Goal: Task Accomplishment & Management: Use online tool/utility

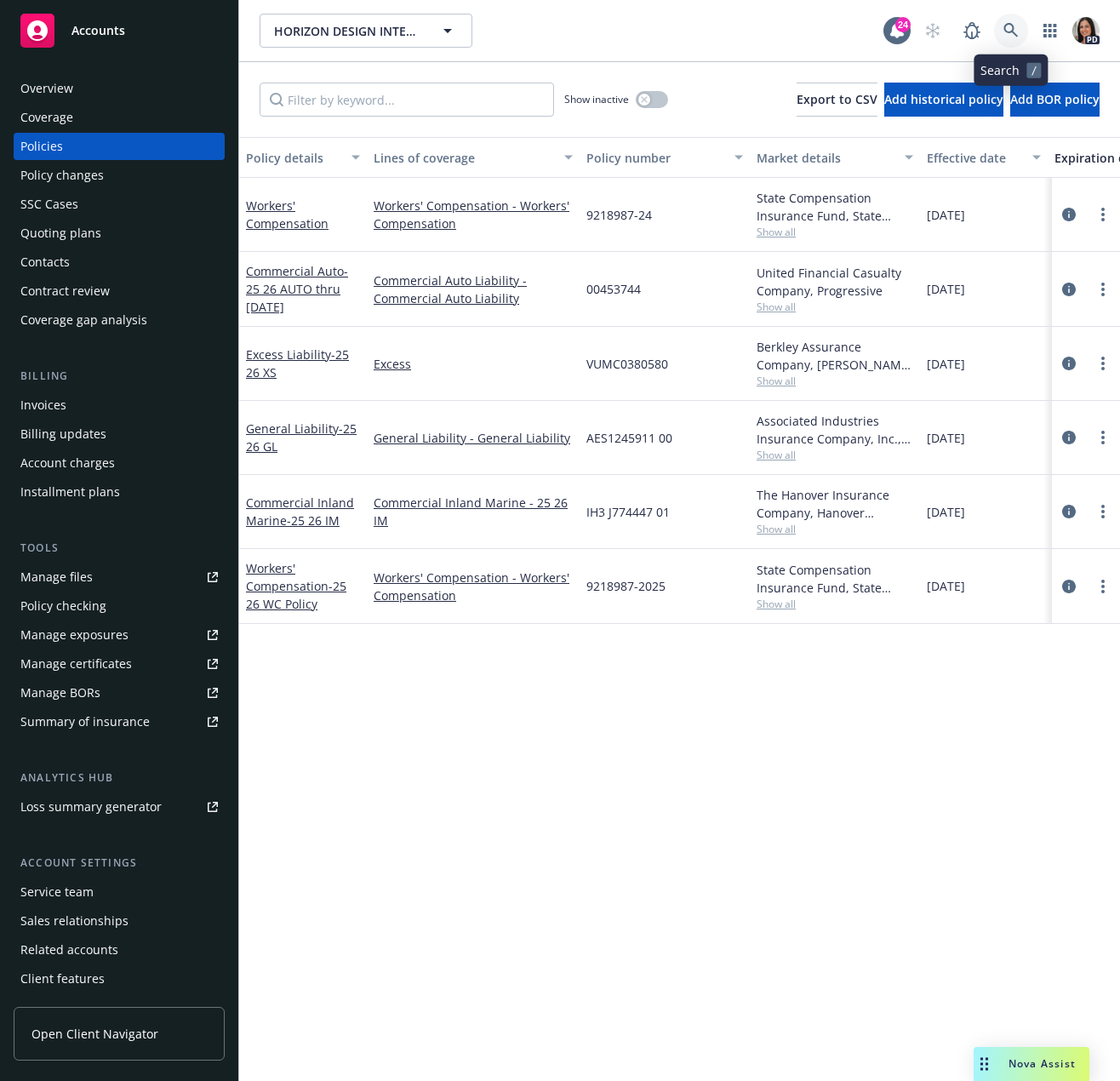
click at [1005, 29] on icon at bounding box center [1011, 30] width 15 height 15
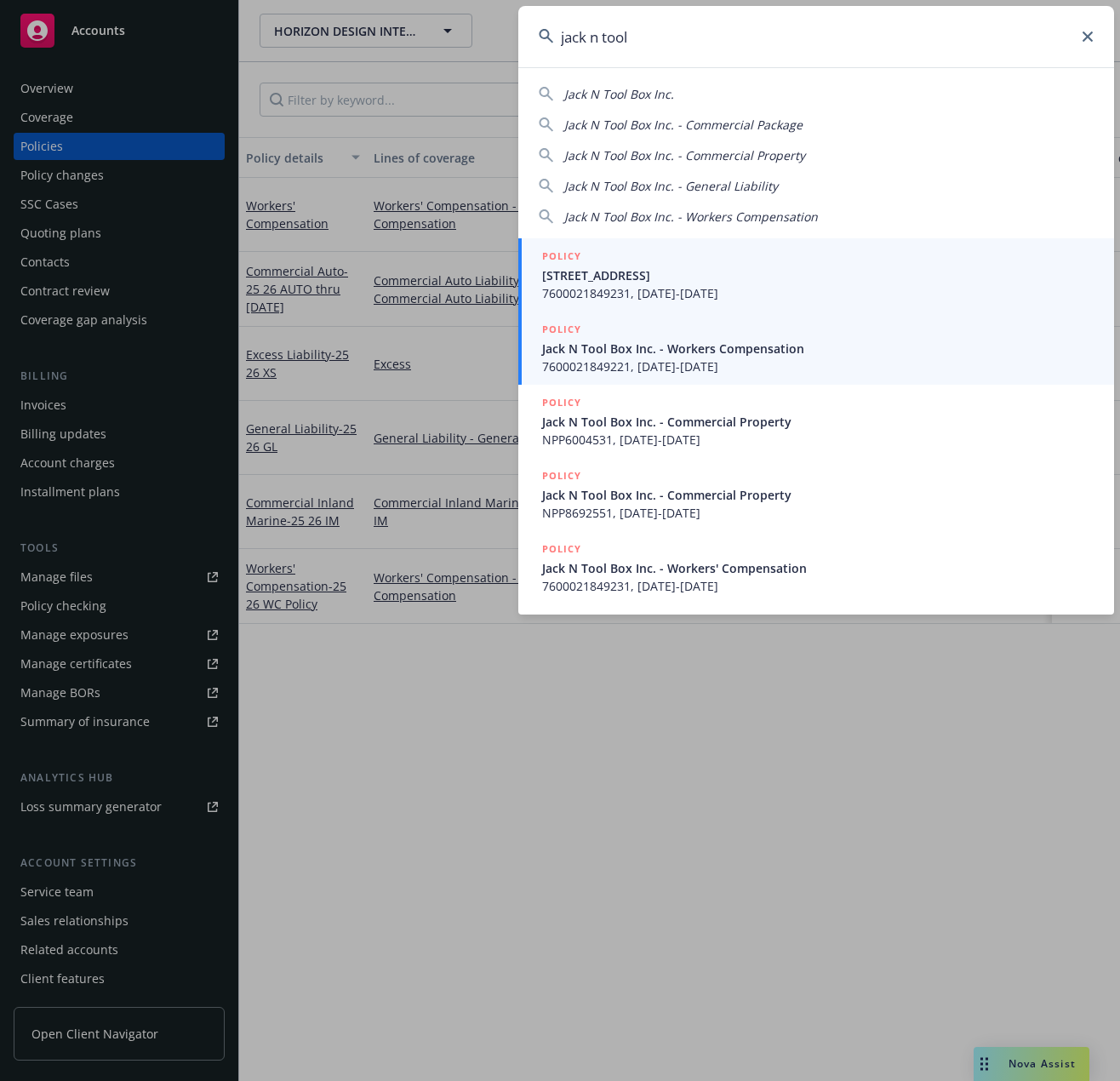
type input "jack n tool"
click at [616, 345] on span "Jack N Tool Box Inc. - Workers Compensation" at bounding box center [818, 348] width 552 height 18
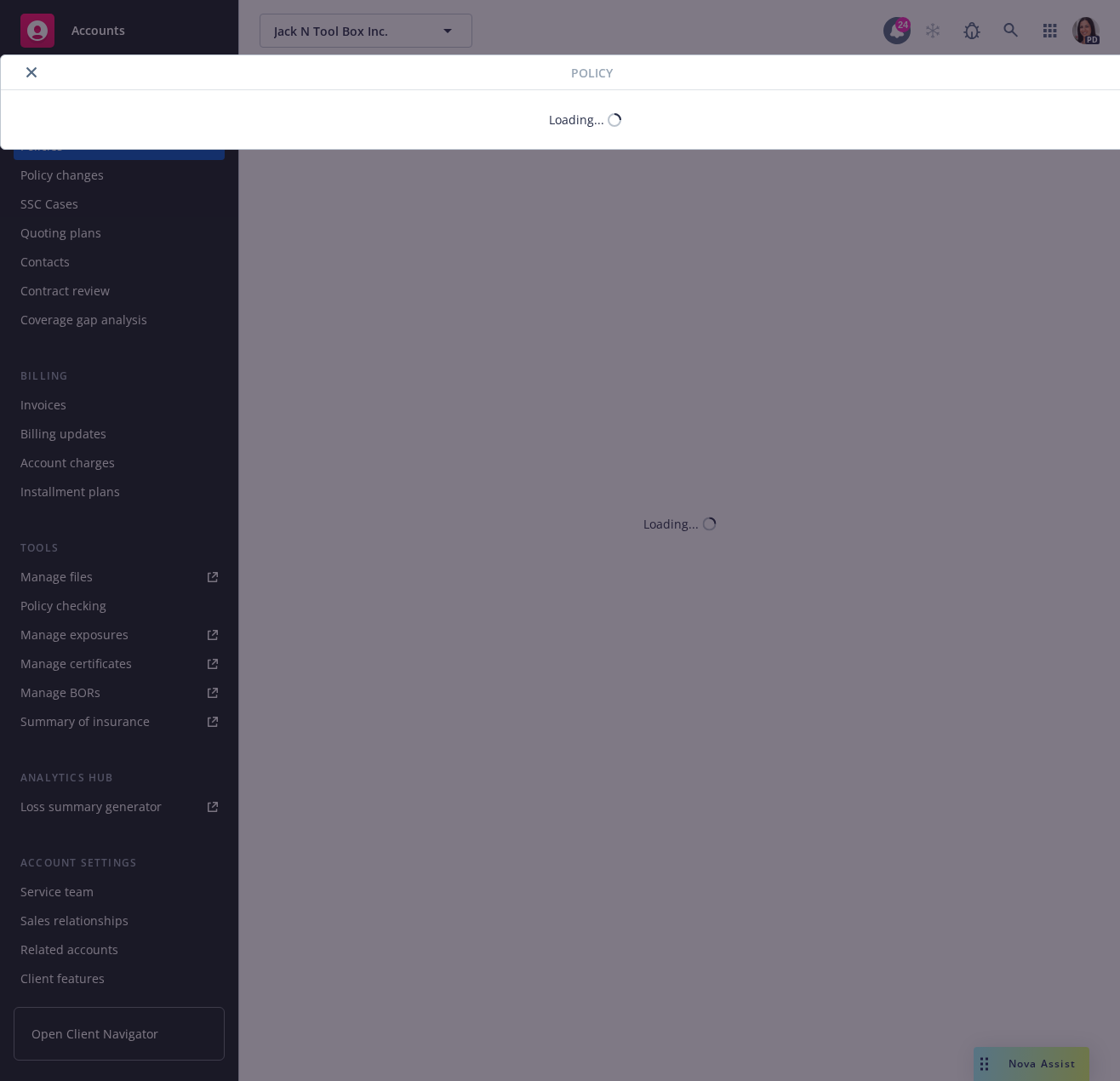
click at [32, 70] on button "close" at bounding box center [31, 72] width 21 height 21
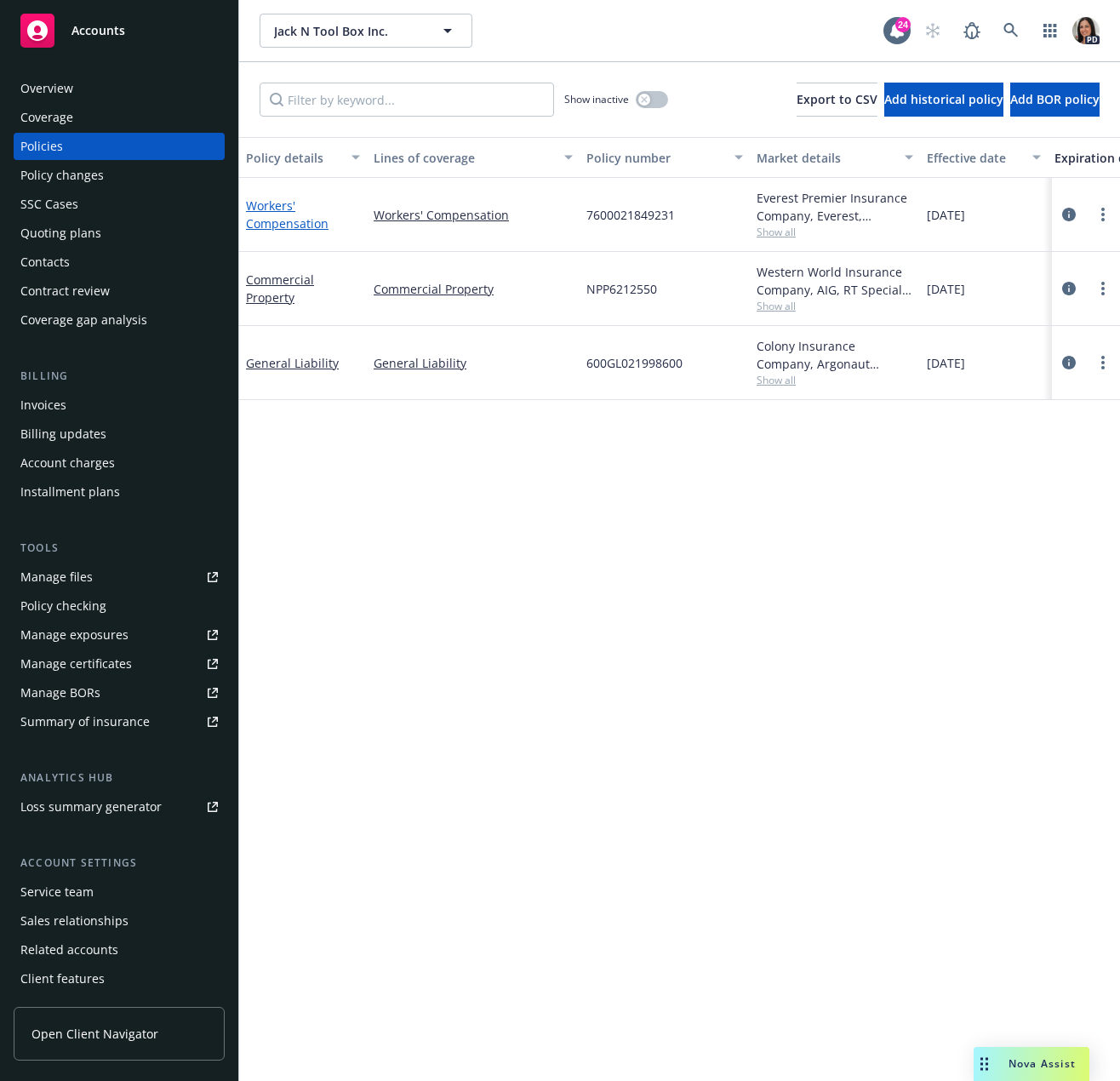
click at [275, 220] on link "Workers' Compensation" at bounding box center [286, 214] width 82 height 34
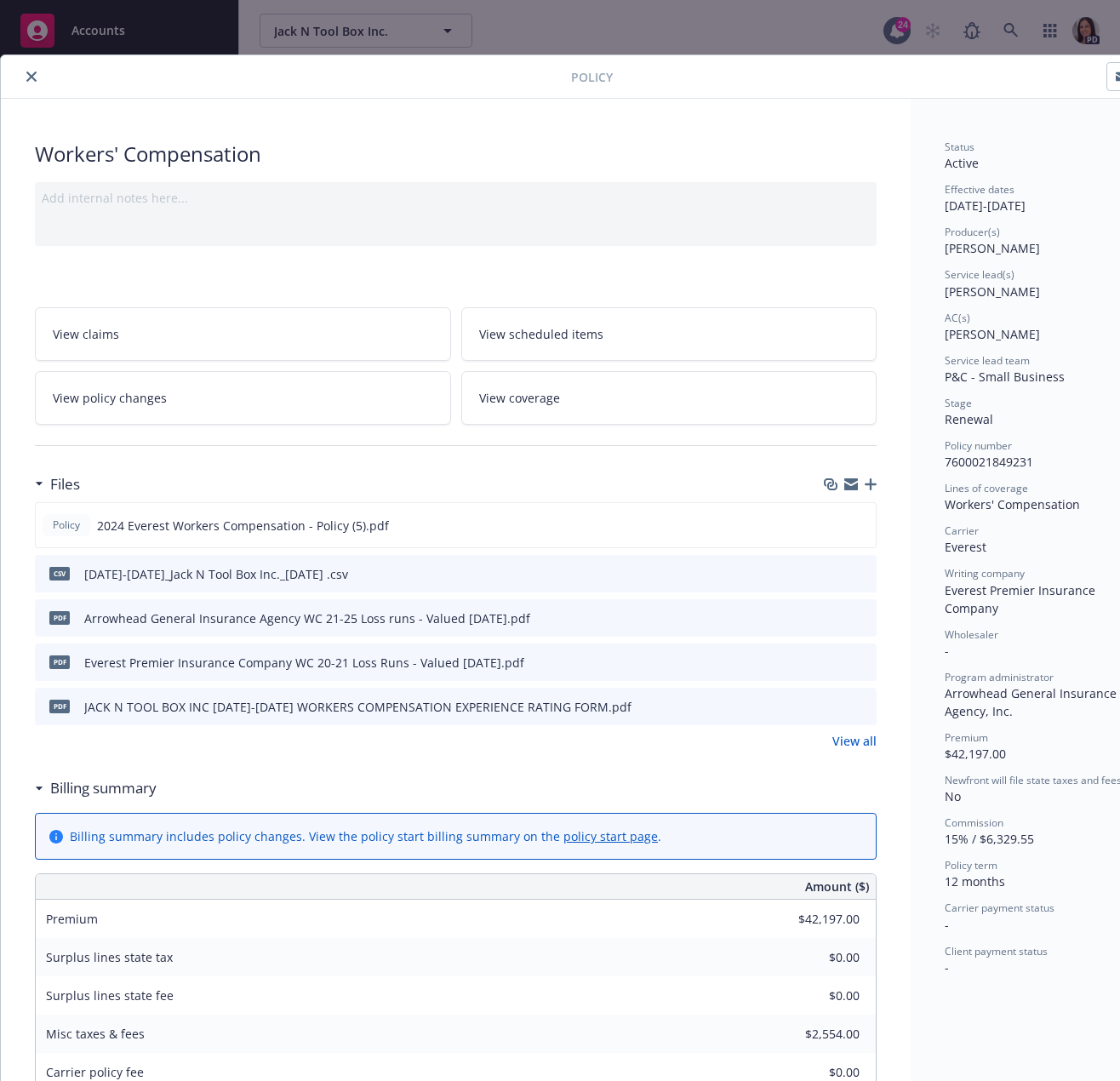
click at [15, 64] on div "Policy" at bounding box center [585, 77] width 1169 height 44
click at [30, 74] on icon "close" at bounding box center [32, 76] width 10 height 10
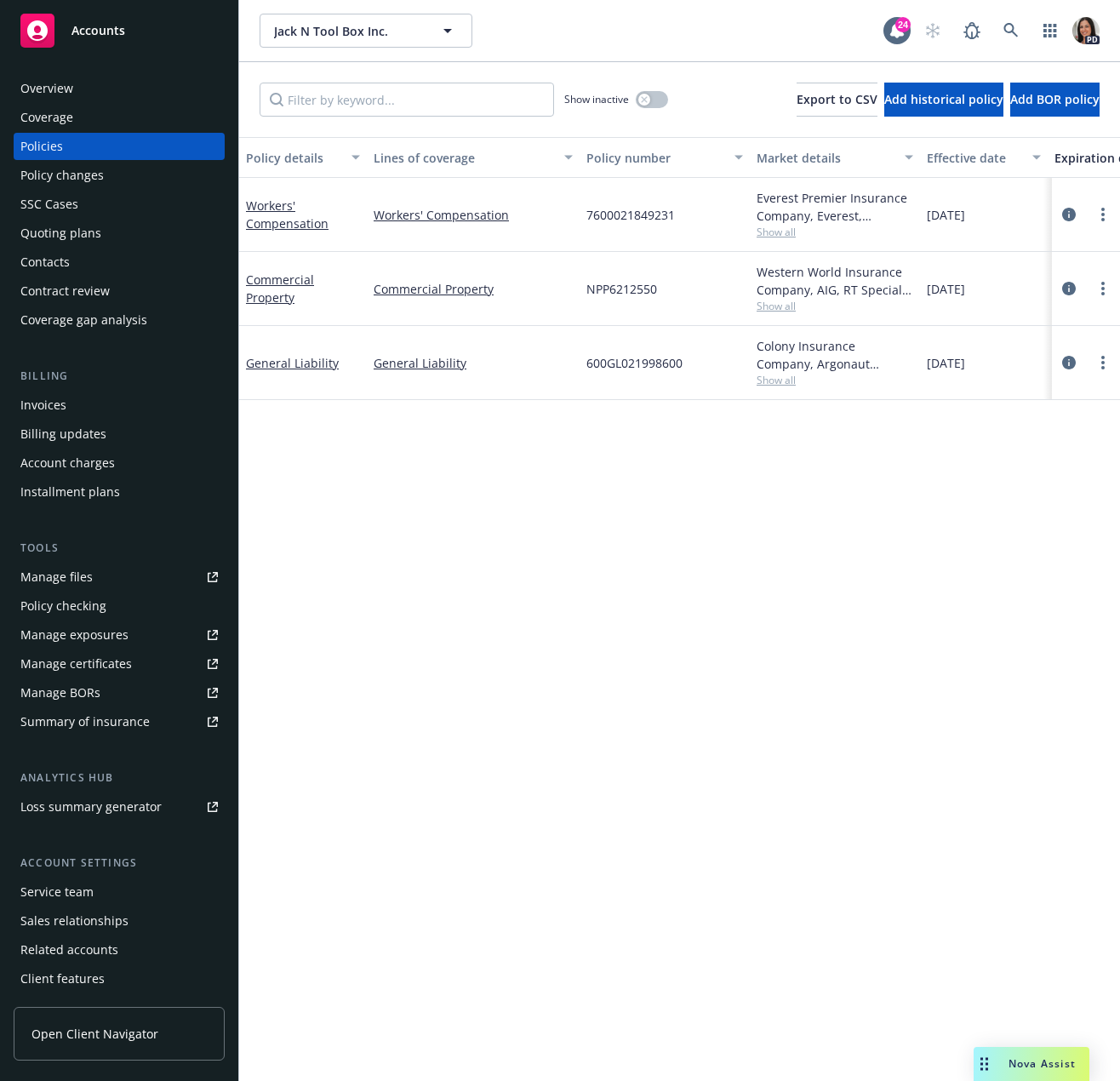
click at [80, 235] on div "Quoting plans" at bounding box center [61, 234] width 81 height 28
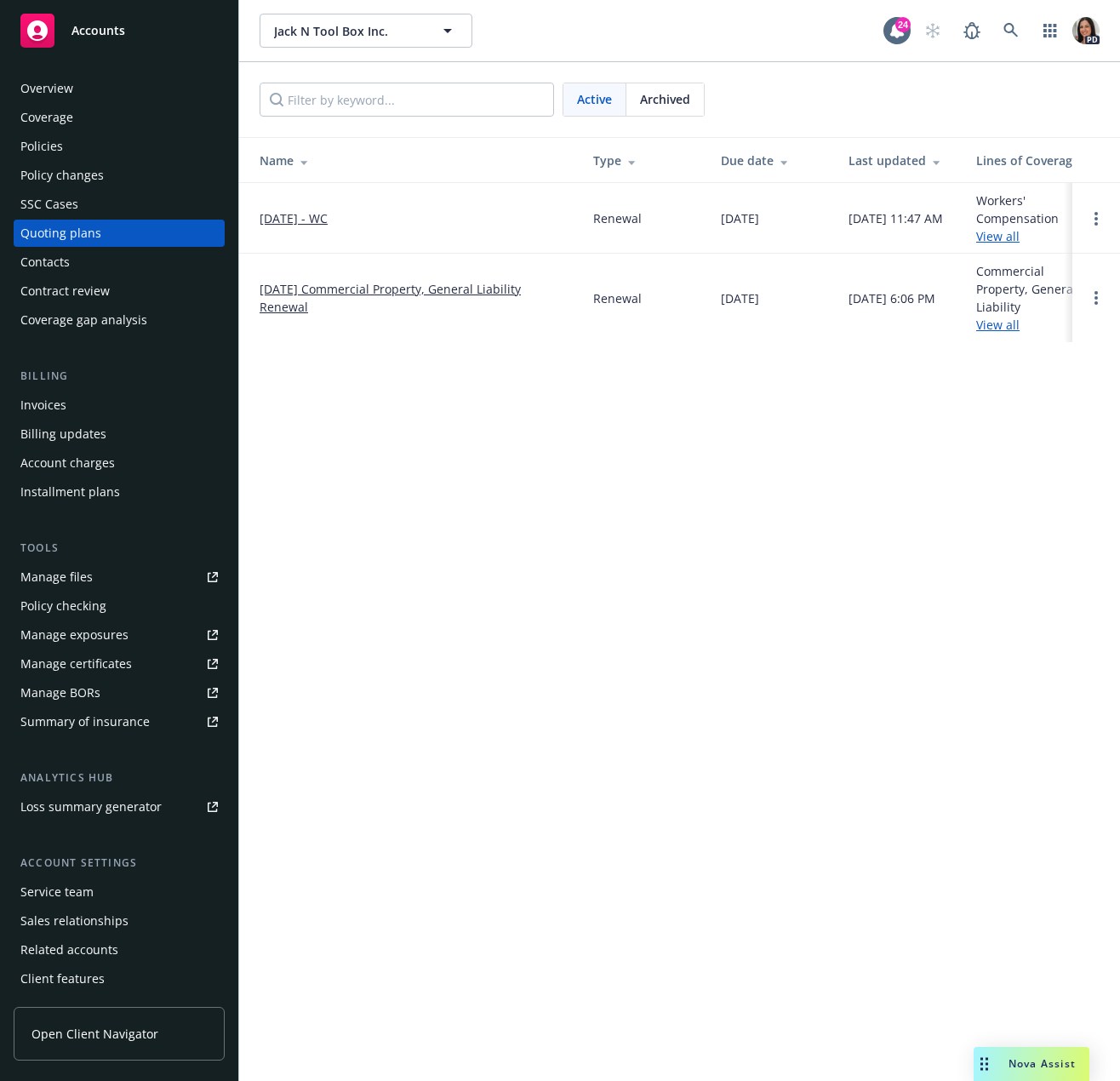
click at [317, 223] on link "10/1/25 - WC" at bounding box center [293, 218] width 68 height 18
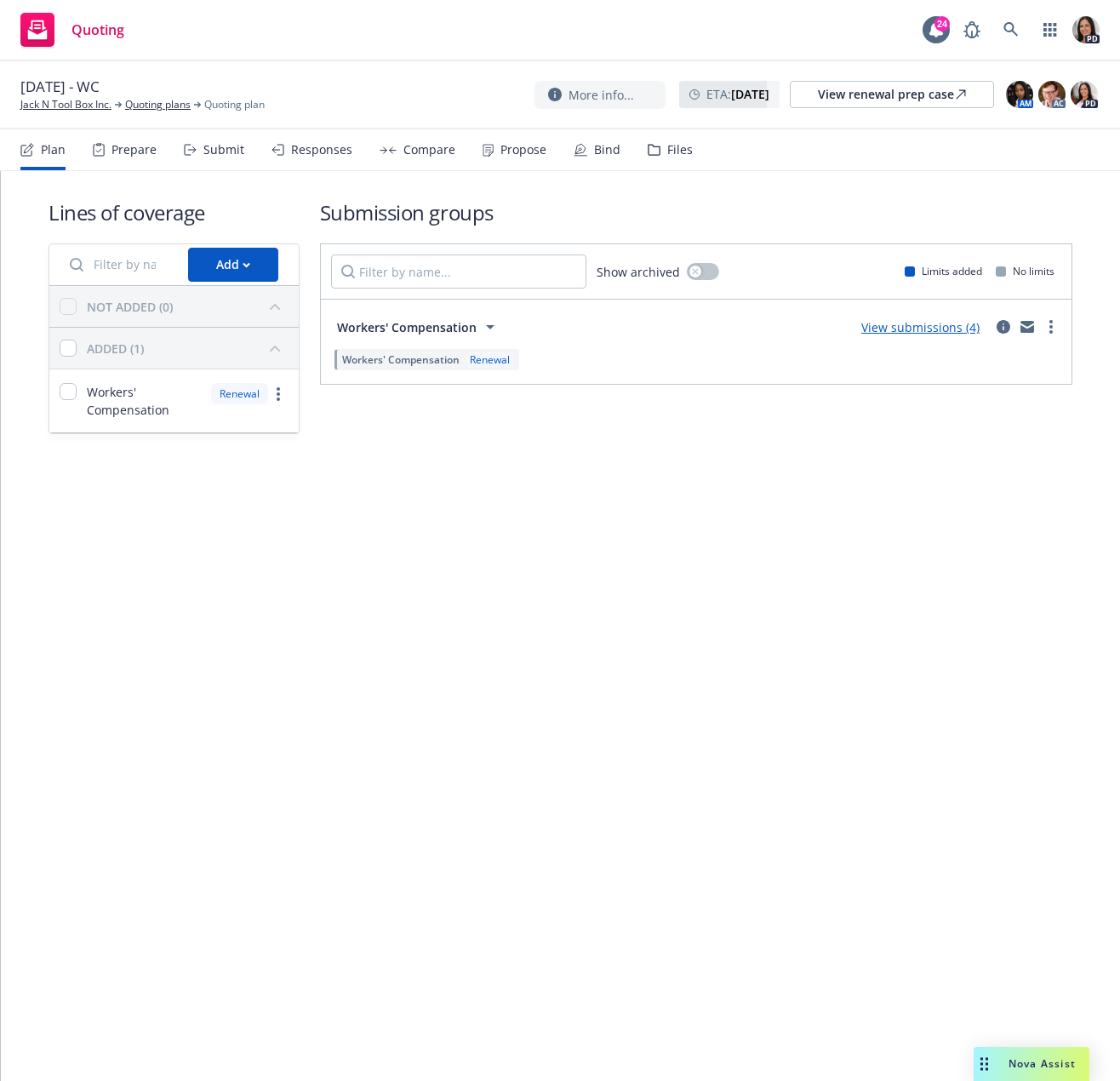
click at [224, 159] on div "Submit" at bounding box center [214, 149] width 60 height 41
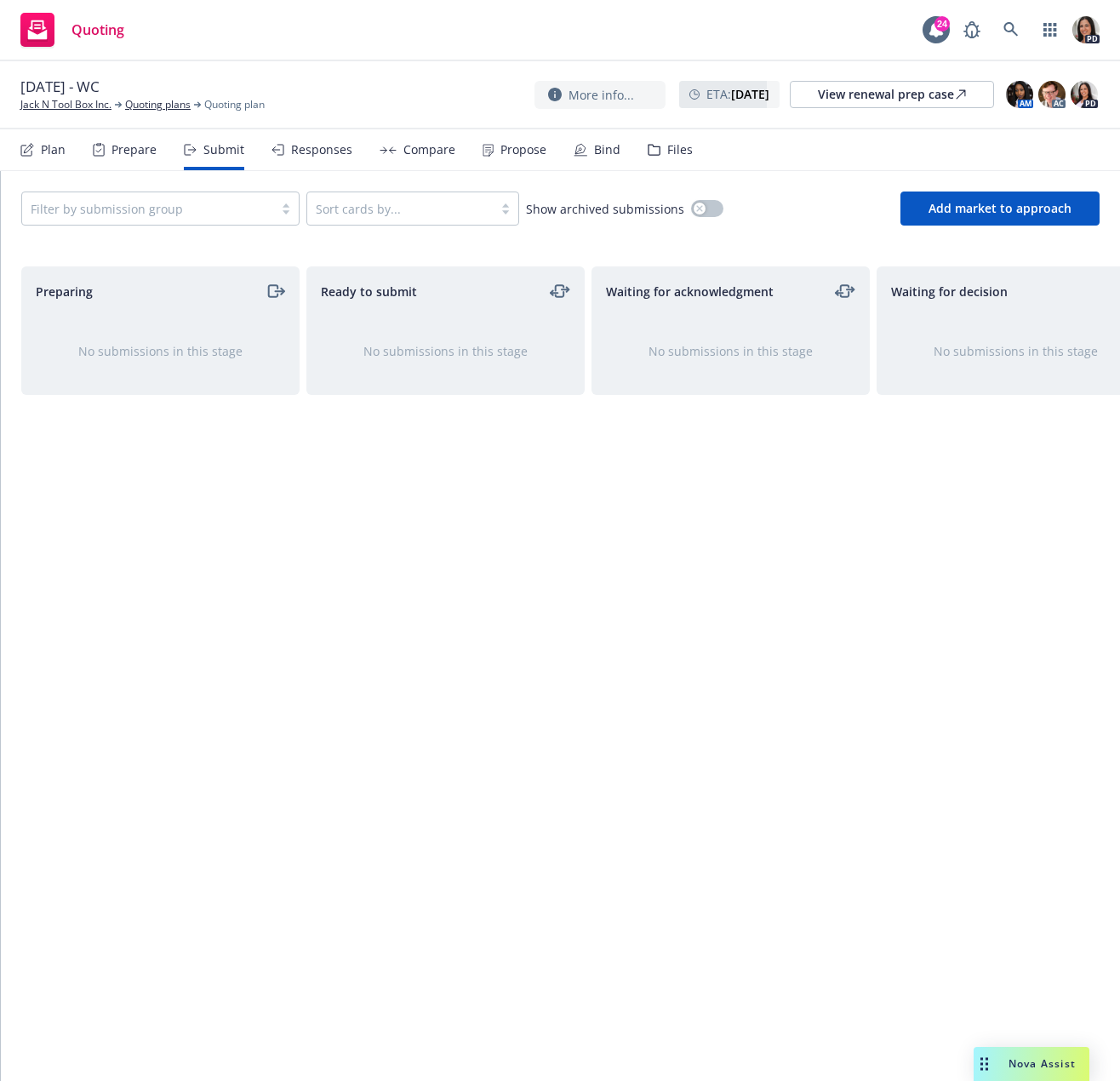
scroll to position [0, 341]
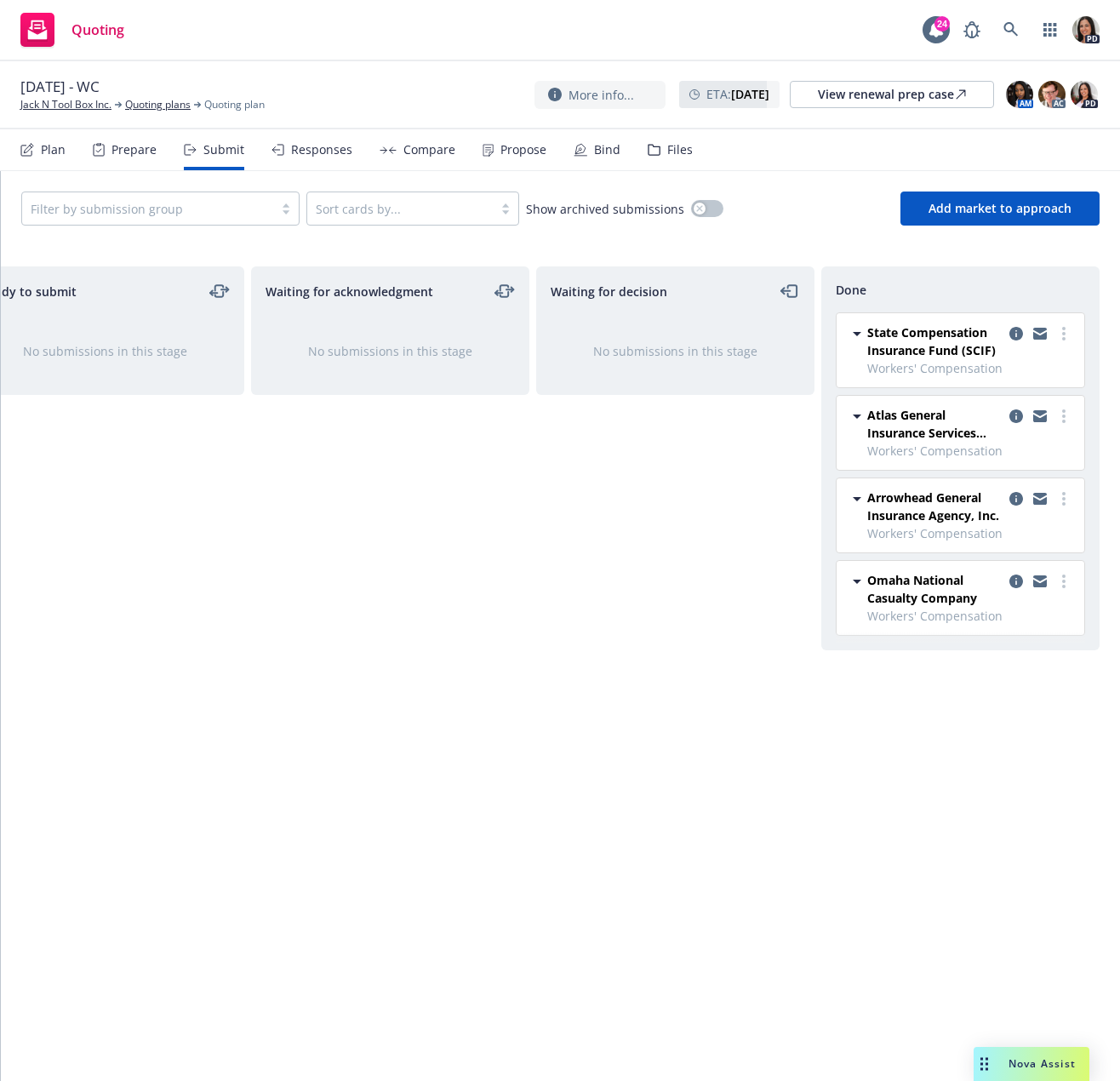
click at [298, 145] on div "Responses" at bounding box center [322, 149] width 61 height 14
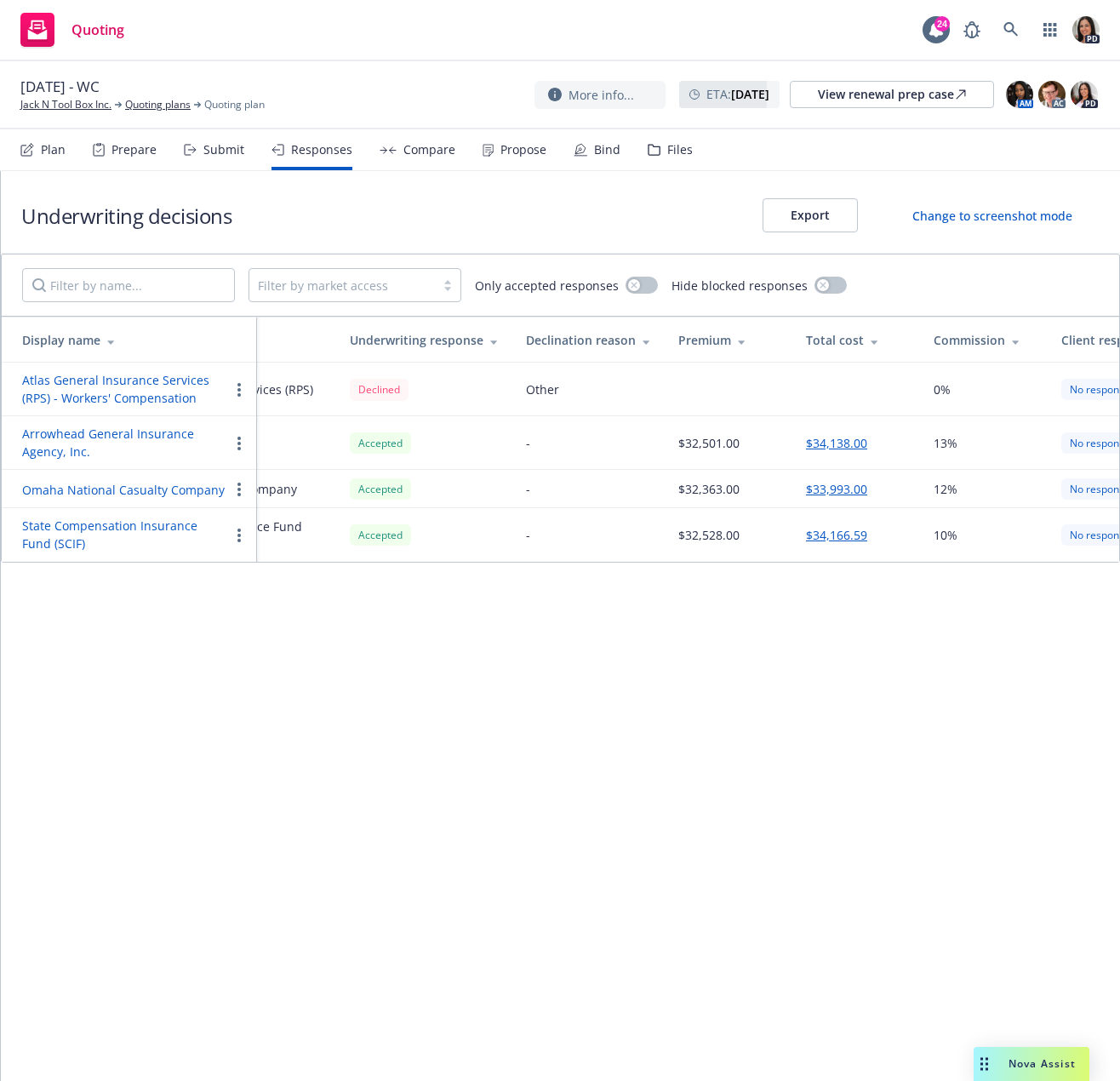
scroll to position [0, 462]
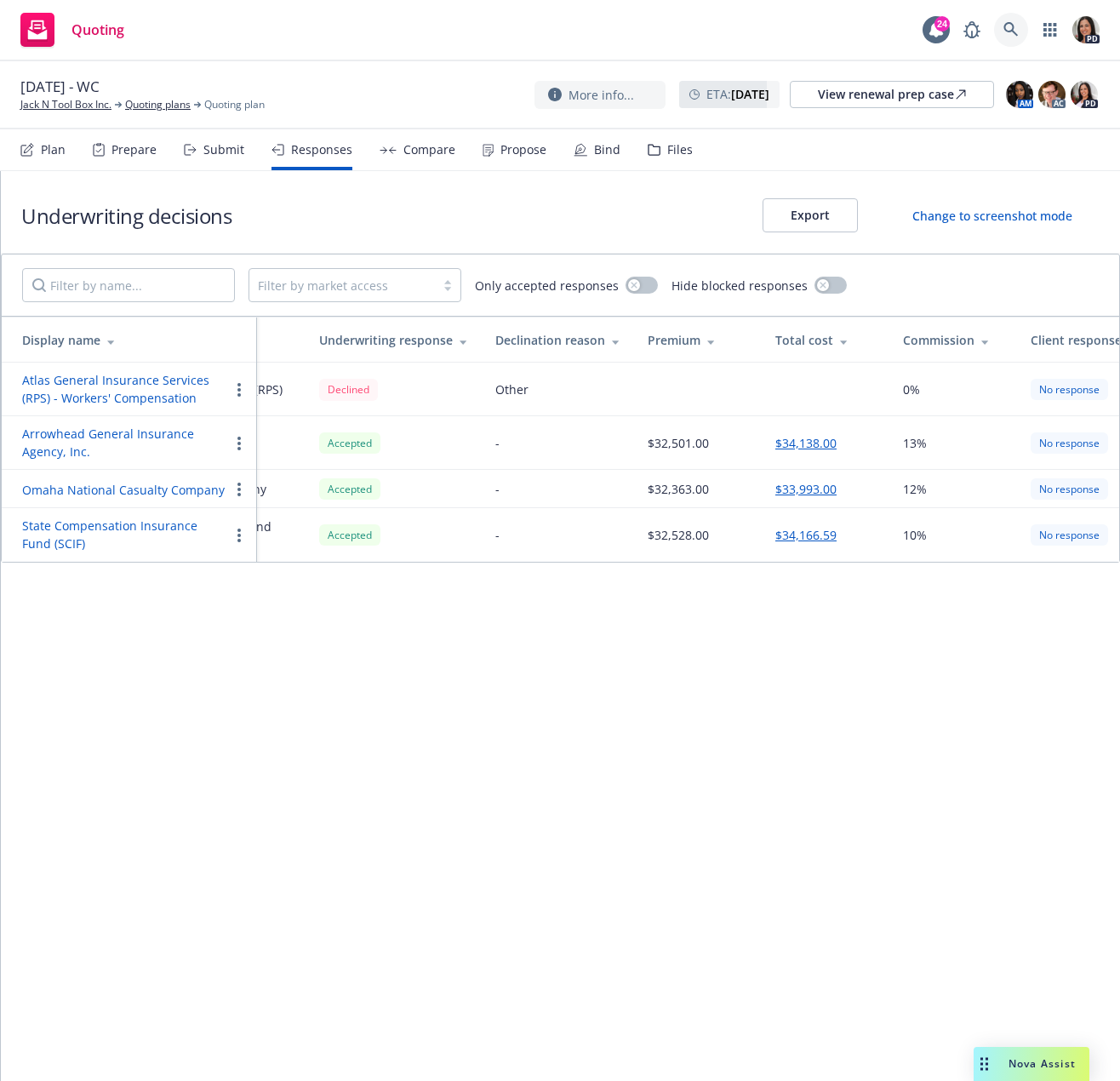
click at [1019, 29] on link at bounding box center [1011, 30] width 34 height 34
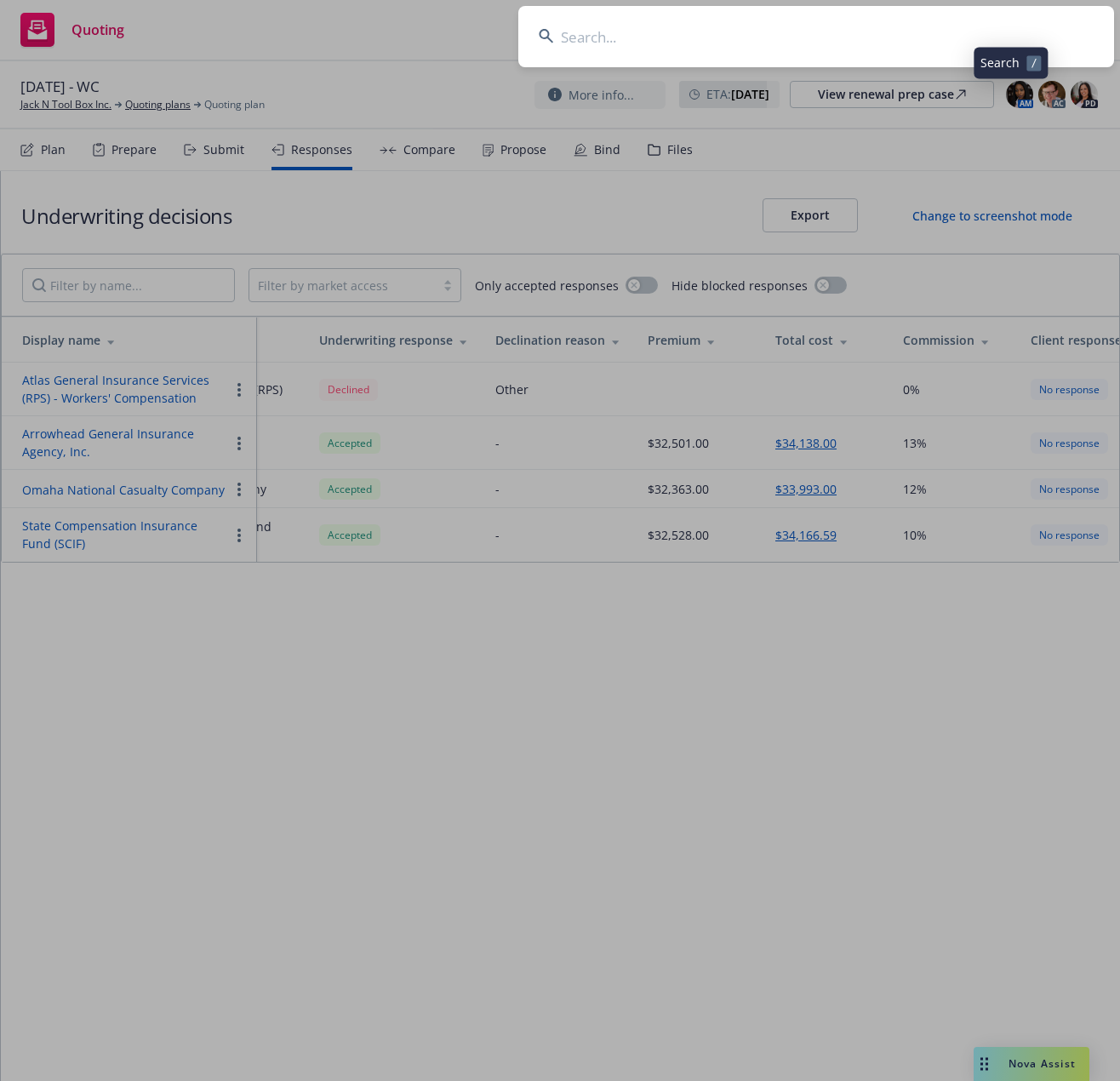
type input "i"
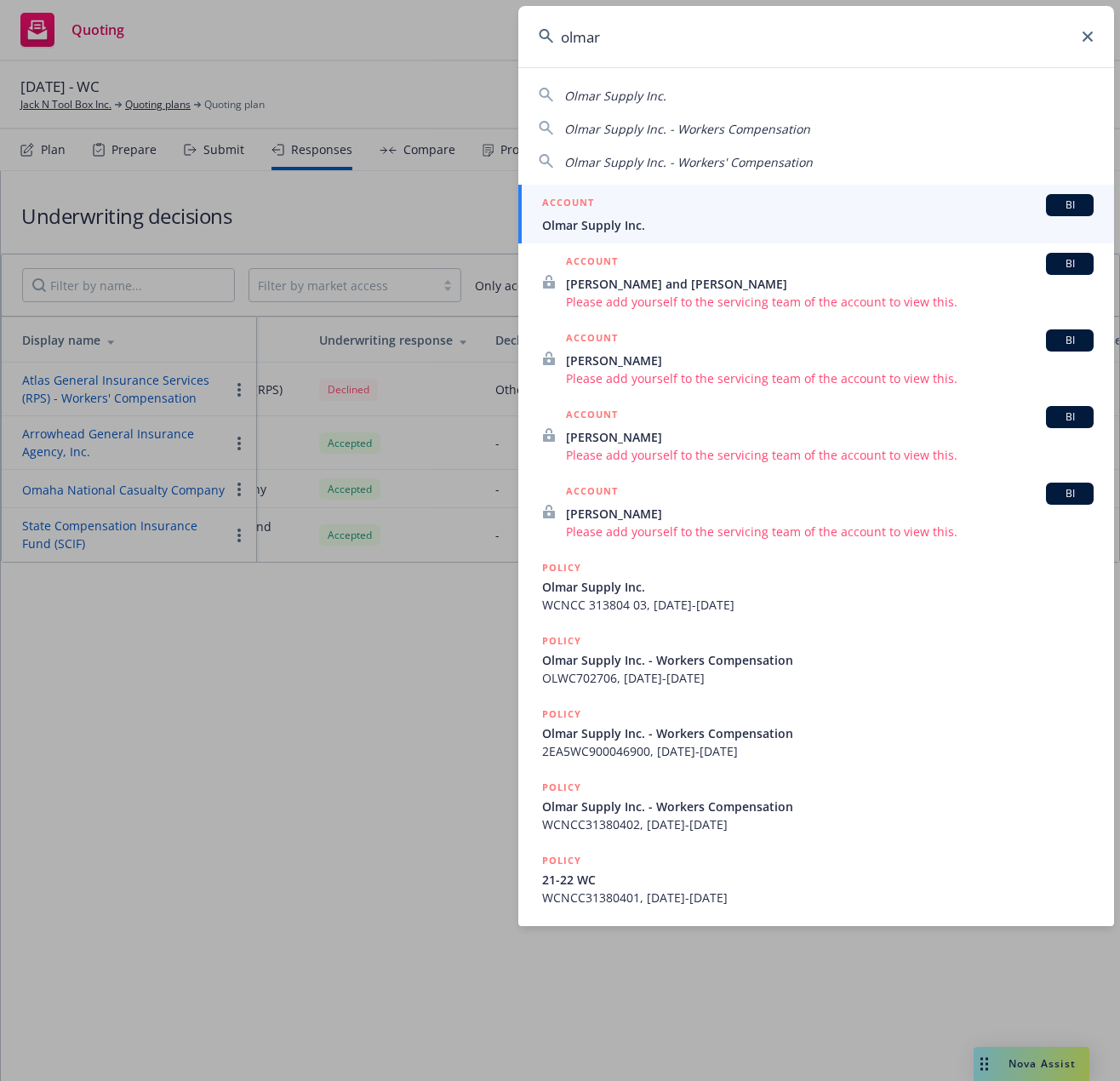
type input "olmar"
click at [640, 222] on span "Olmar Supply Inc." at bounding box center [818, 225] width 552 height 18
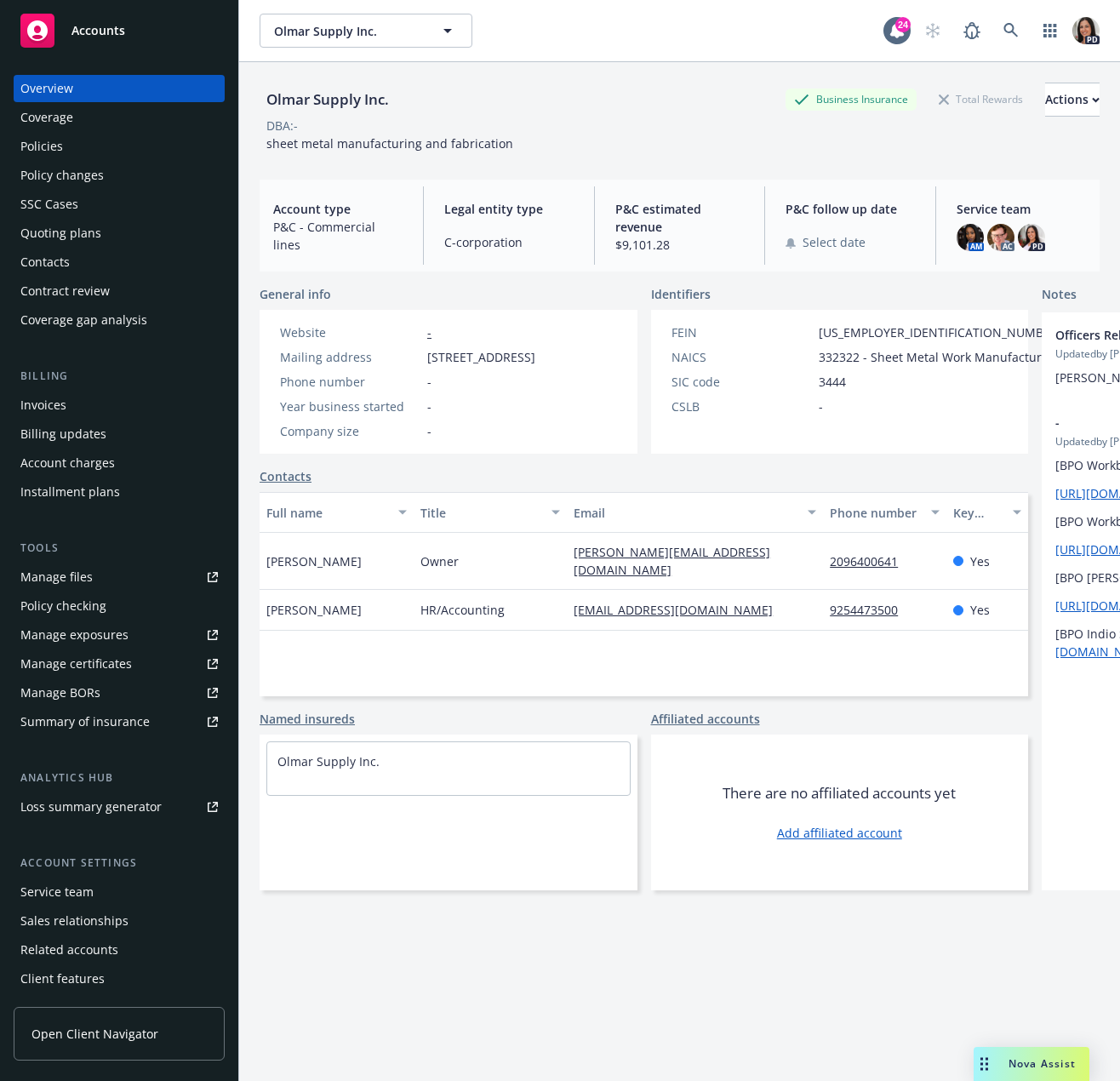
click at [69, 239] on div "Quoting plans" at bounding box center [61, 234] width 81 height 28
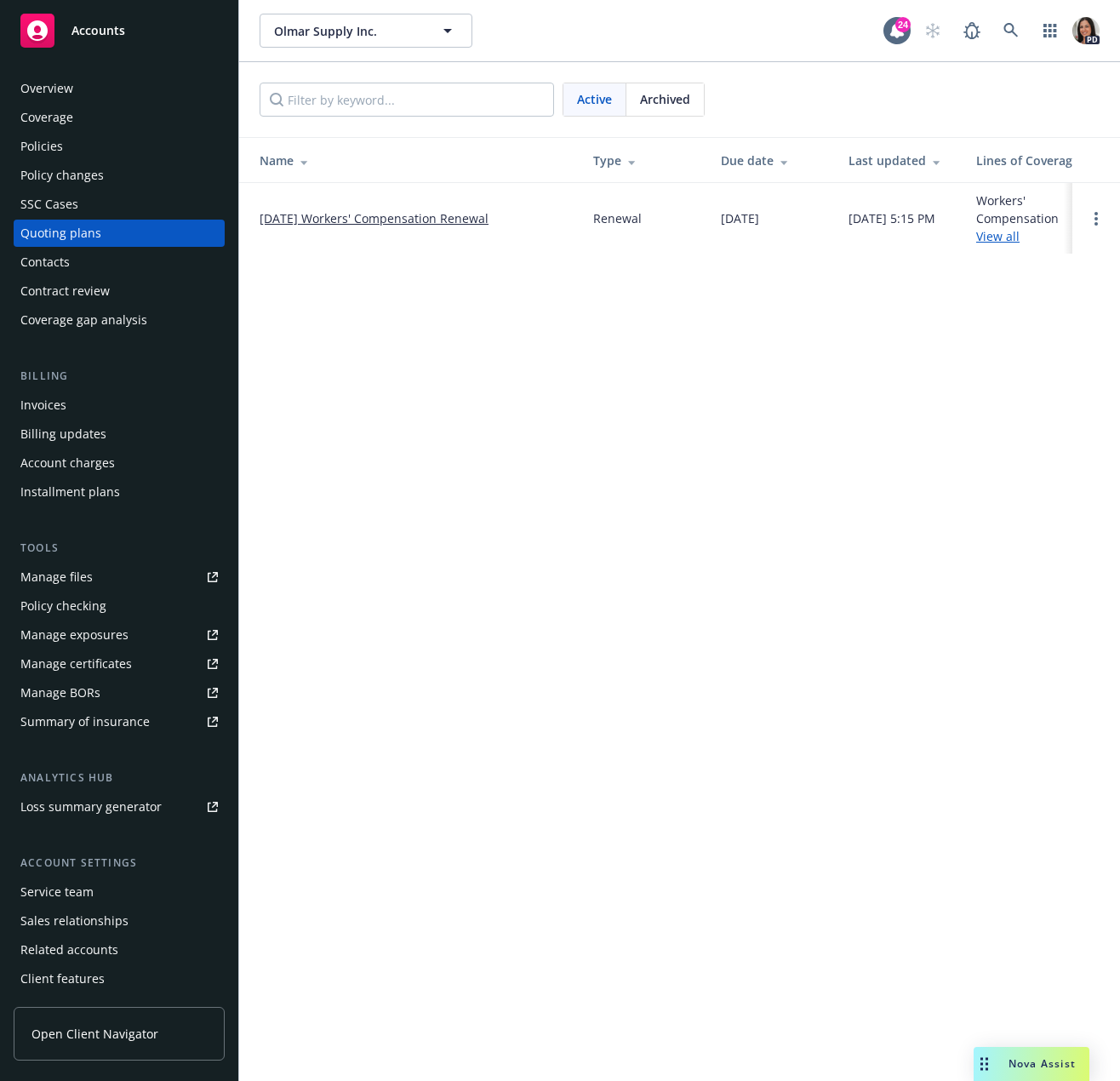
click at [332, 210] on link "10/01/25 Workers' Compensation Renewal" at bounding box center [373, 218] width 229 height 18
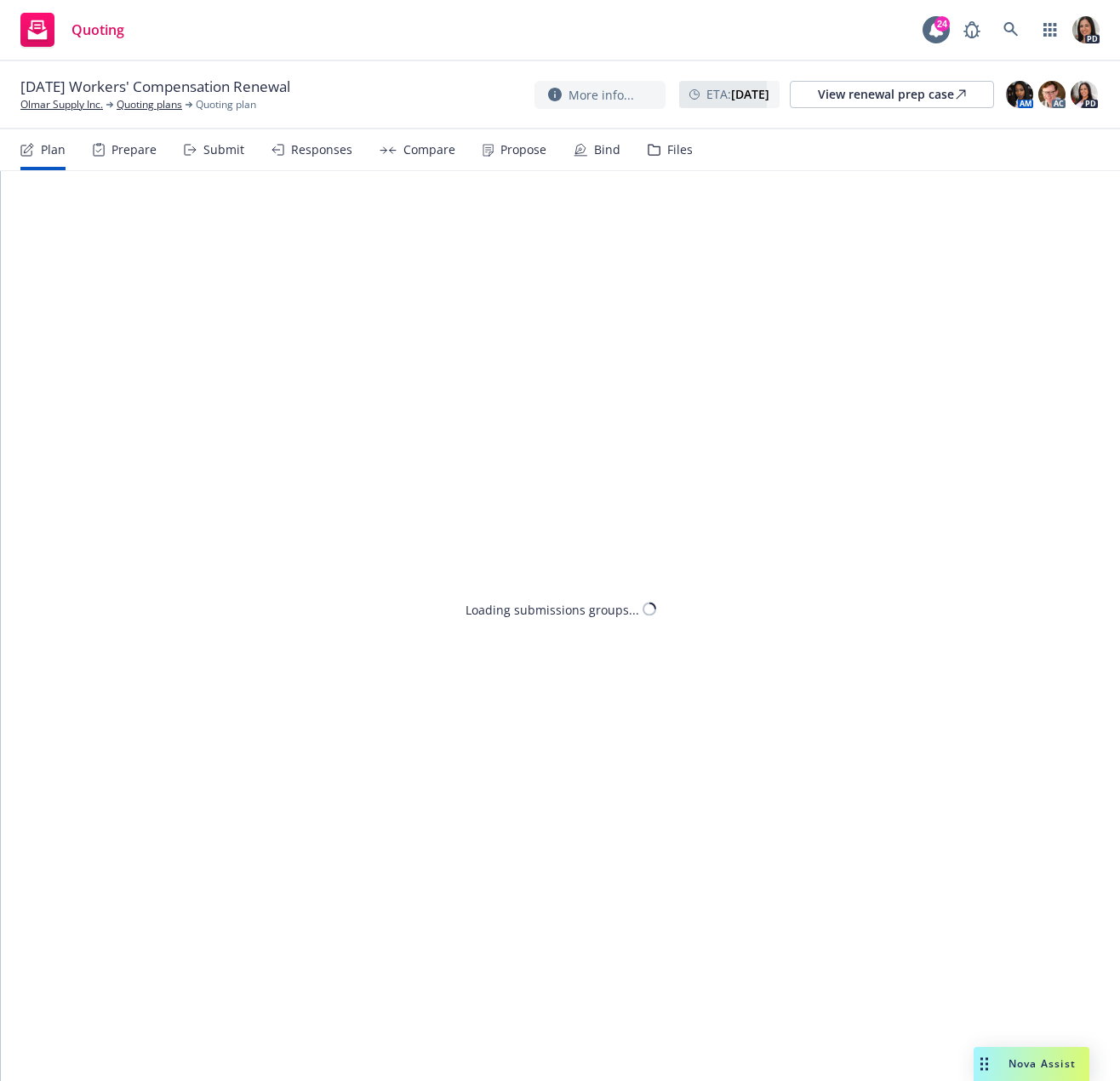
click at [207, 165] on div "Submit" at bounding box center [214, 149] width 60 height 41
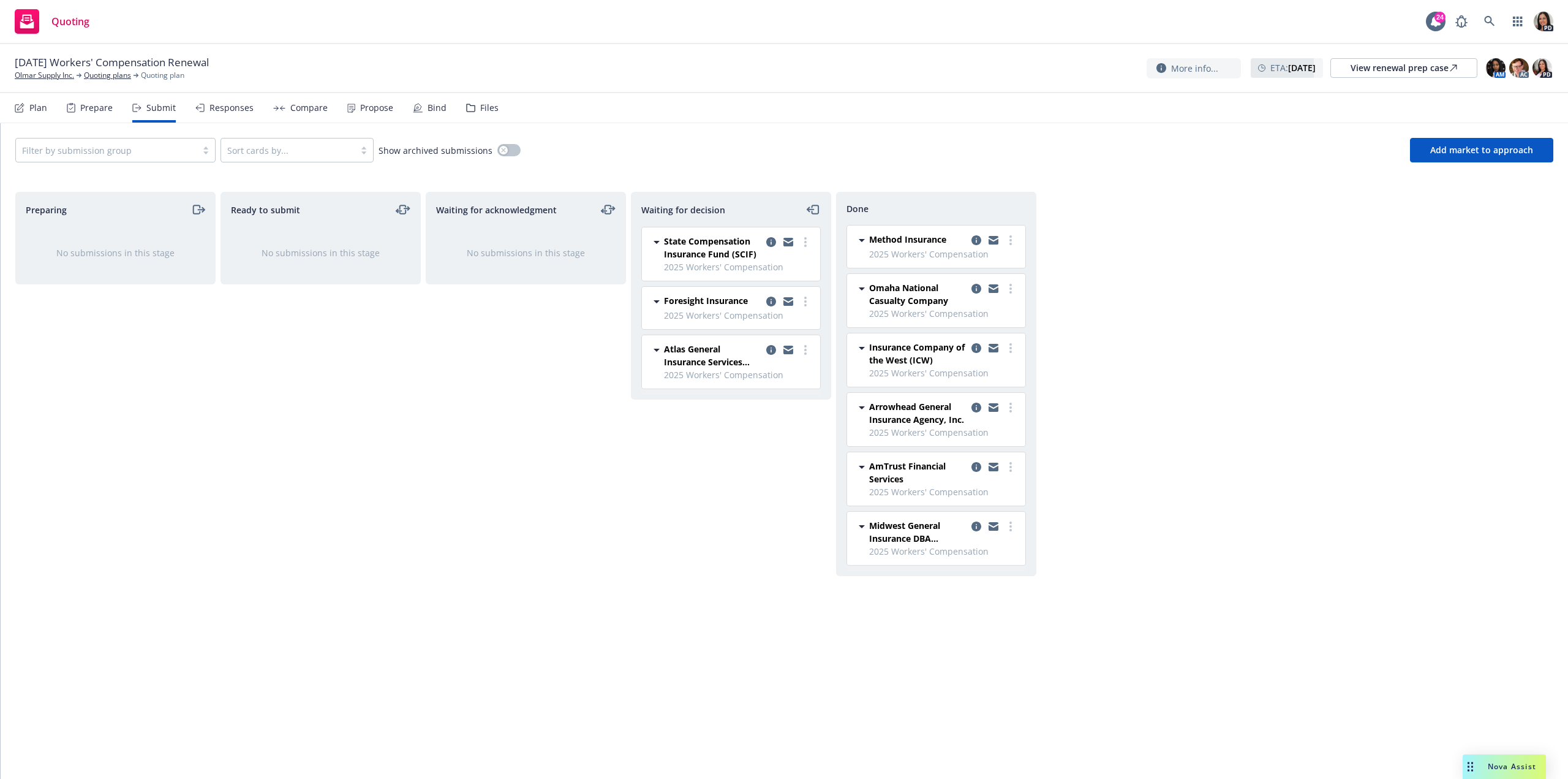
click at [237, 113] on div "Responses" at bounding box center [224, 108] width 58 height 29
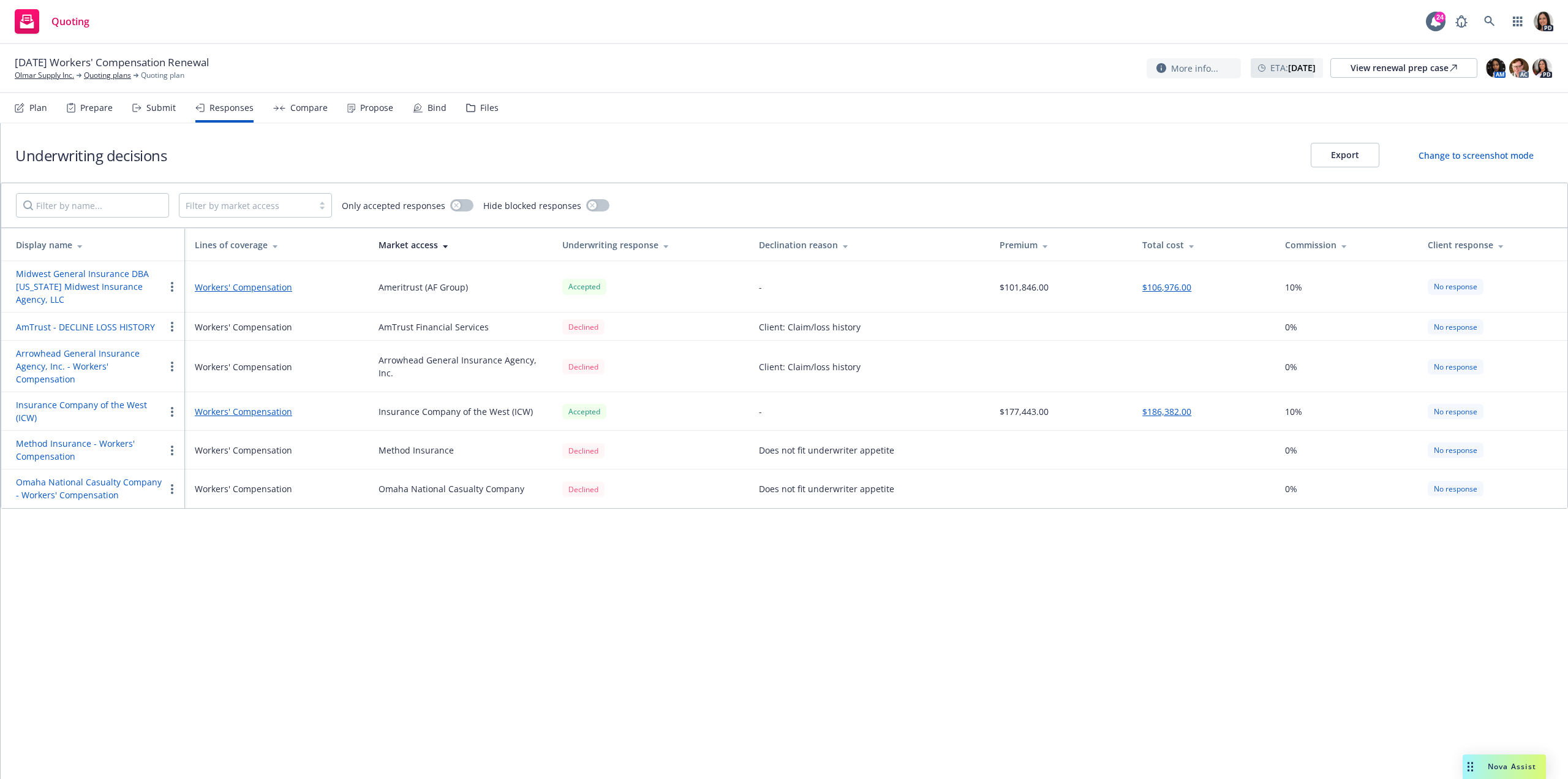
click at [210, 105] on div "Responses" at bounding box center [232, 108] width 44 height 10
click at [141, 105] on div "Submit" at bounding box center [154, 108] width 43 height 29
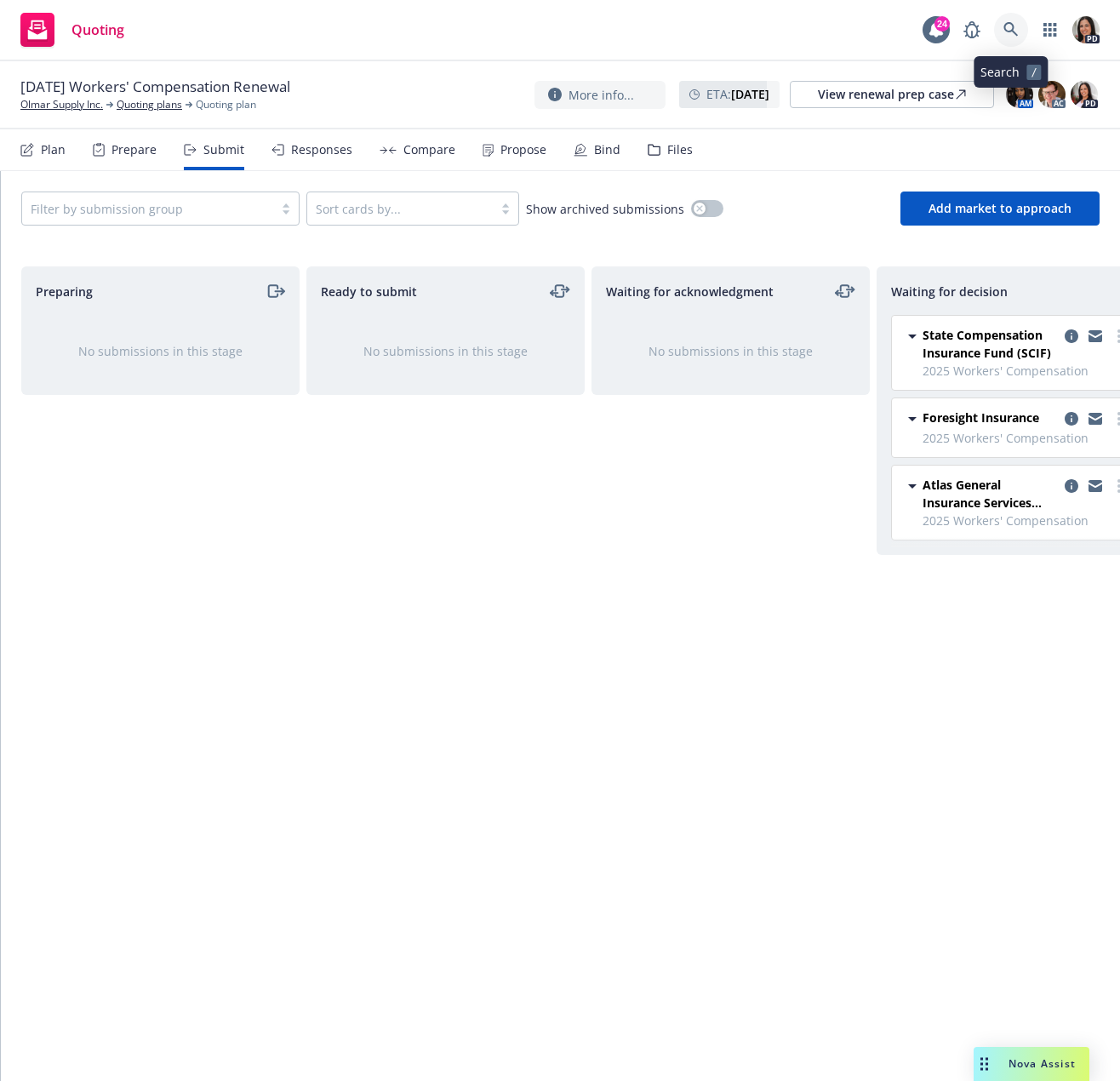
click at [1012, 18] on link at bounding box center [1011, 30] width 34 height 34
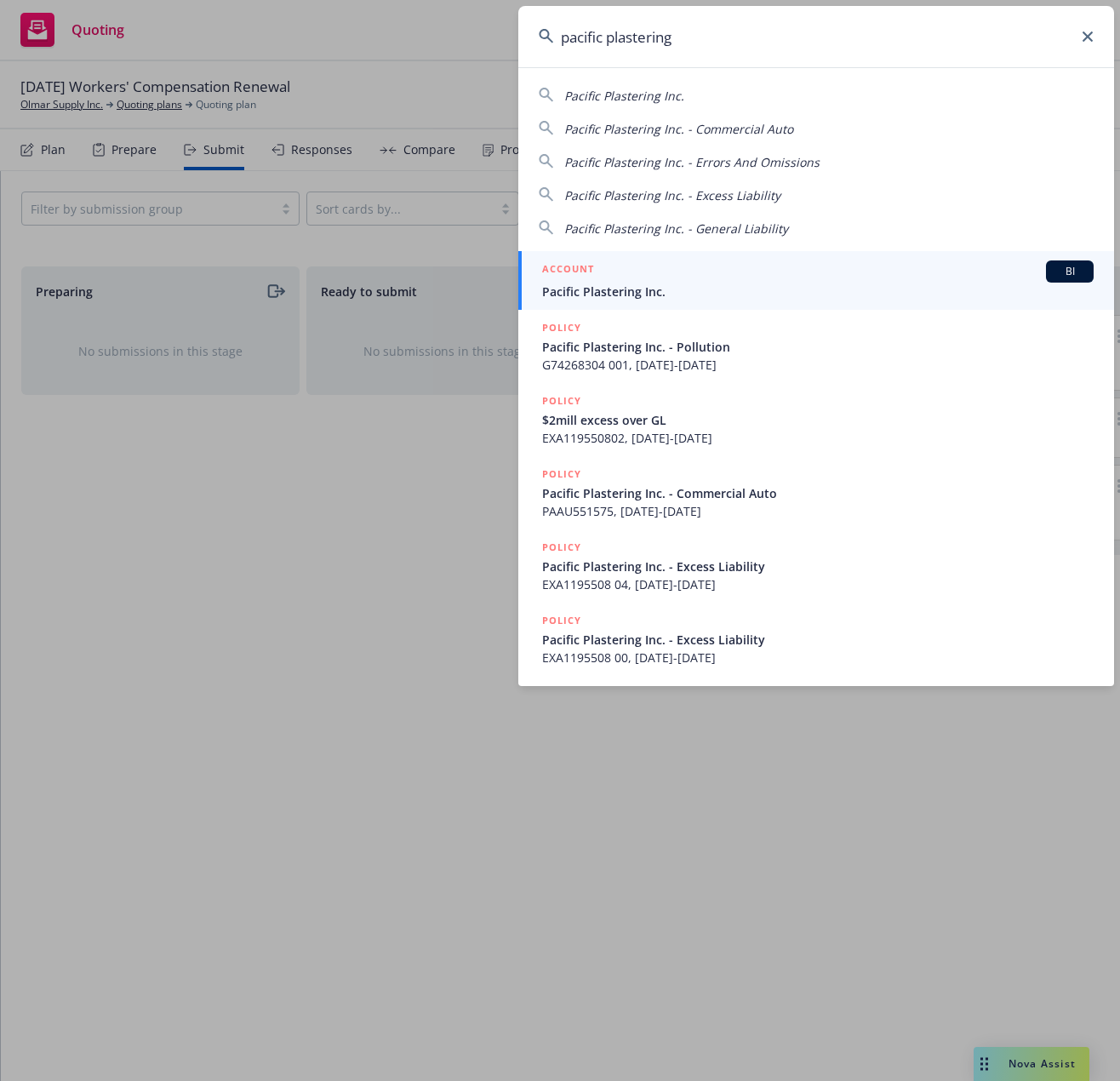
type input "pacific plastering"
click at [615, 266] on div "ACCOUNT BI" at bounding box center [818, 271] width 552 height 22
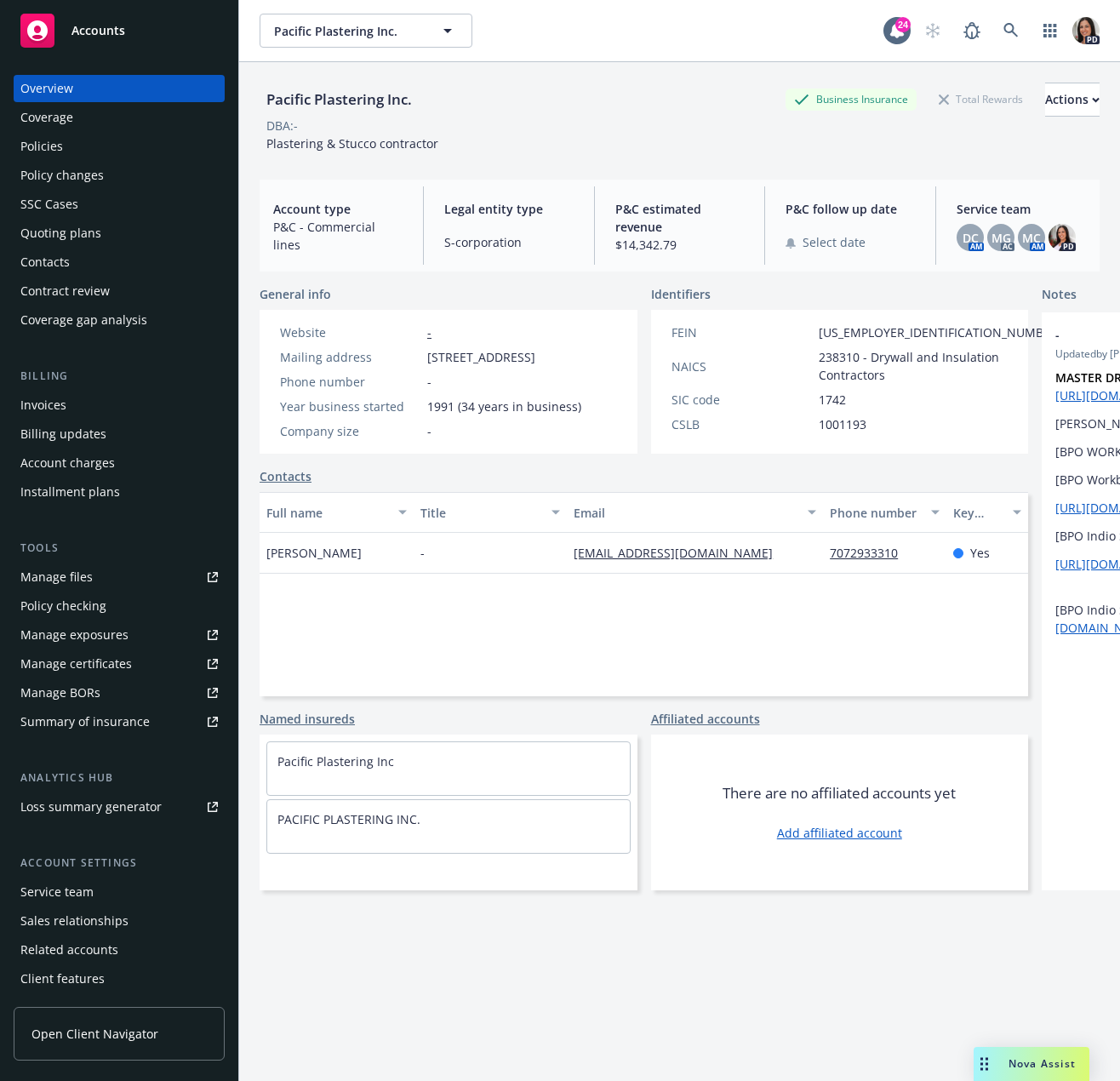
click at [72, 138] on div "Policies" at bounding box center [119, 147] width 197 height 28
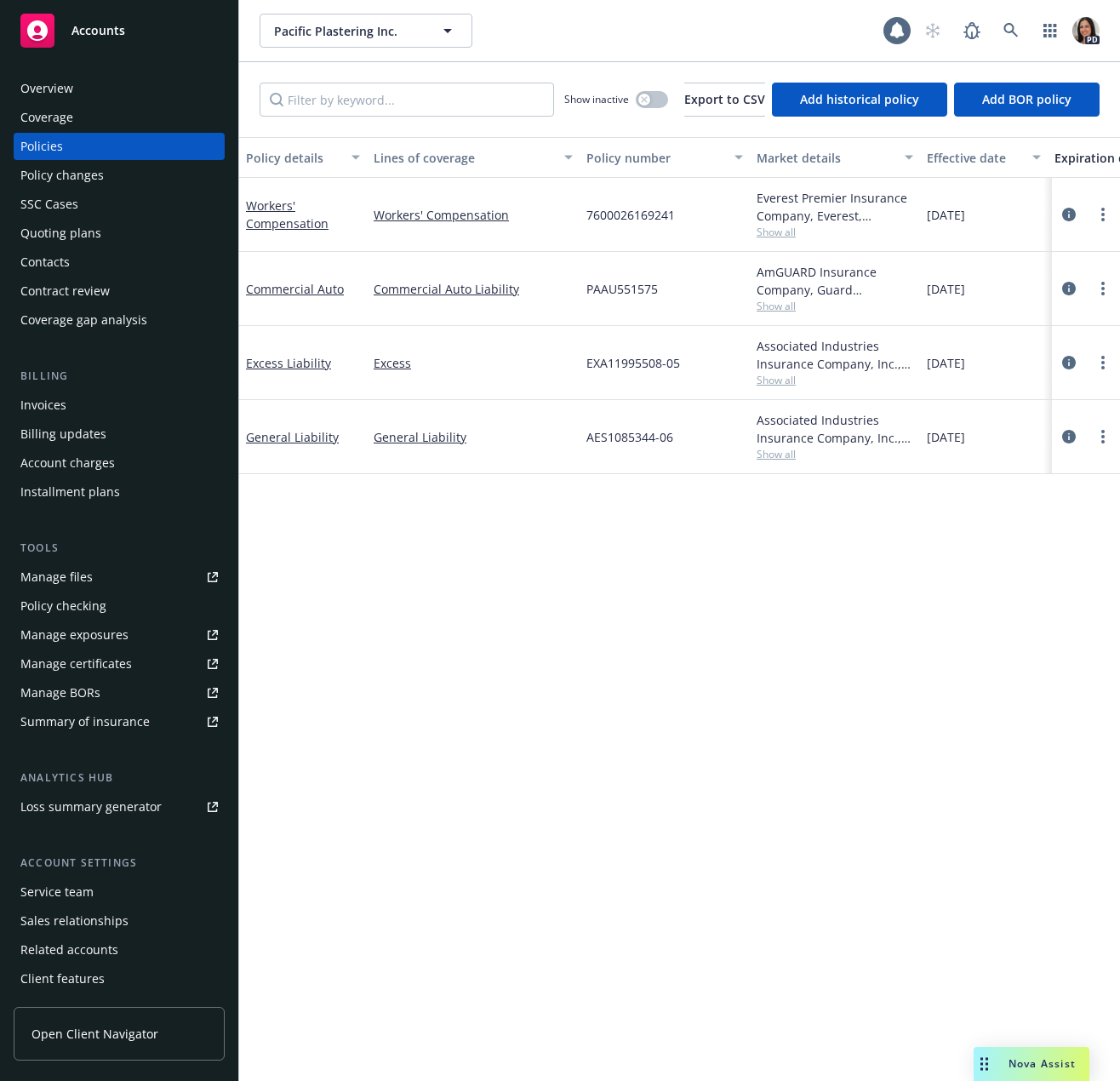
click at [98, 228] on div "Quoting plans" at bounding box center [61, 234] width 81 height 28
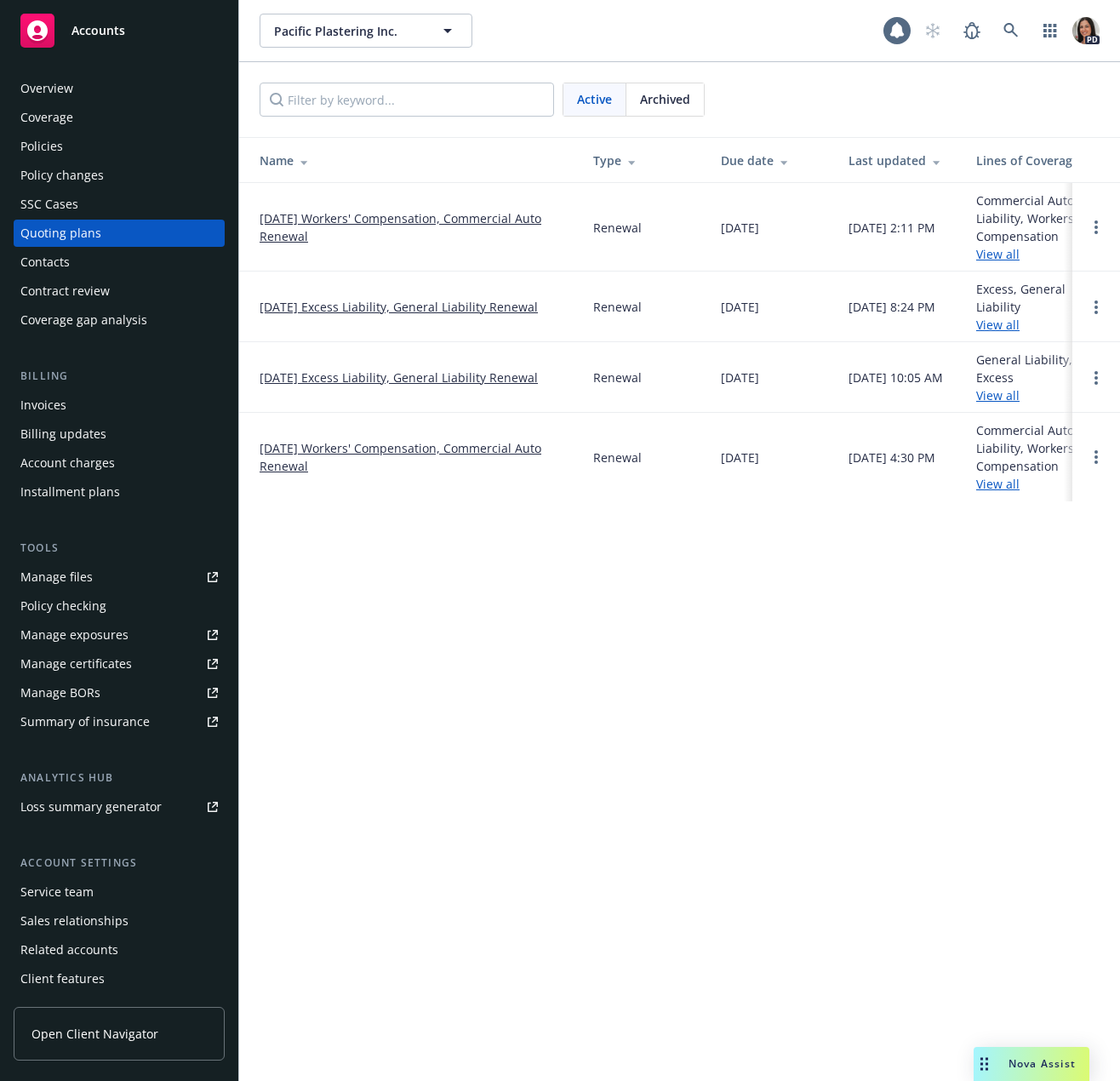
click at [370, 213] on link "[DATE] Workers' Compensation, Commercial Auto Renewal" at bounding box center [413, 227] width 307 height 36
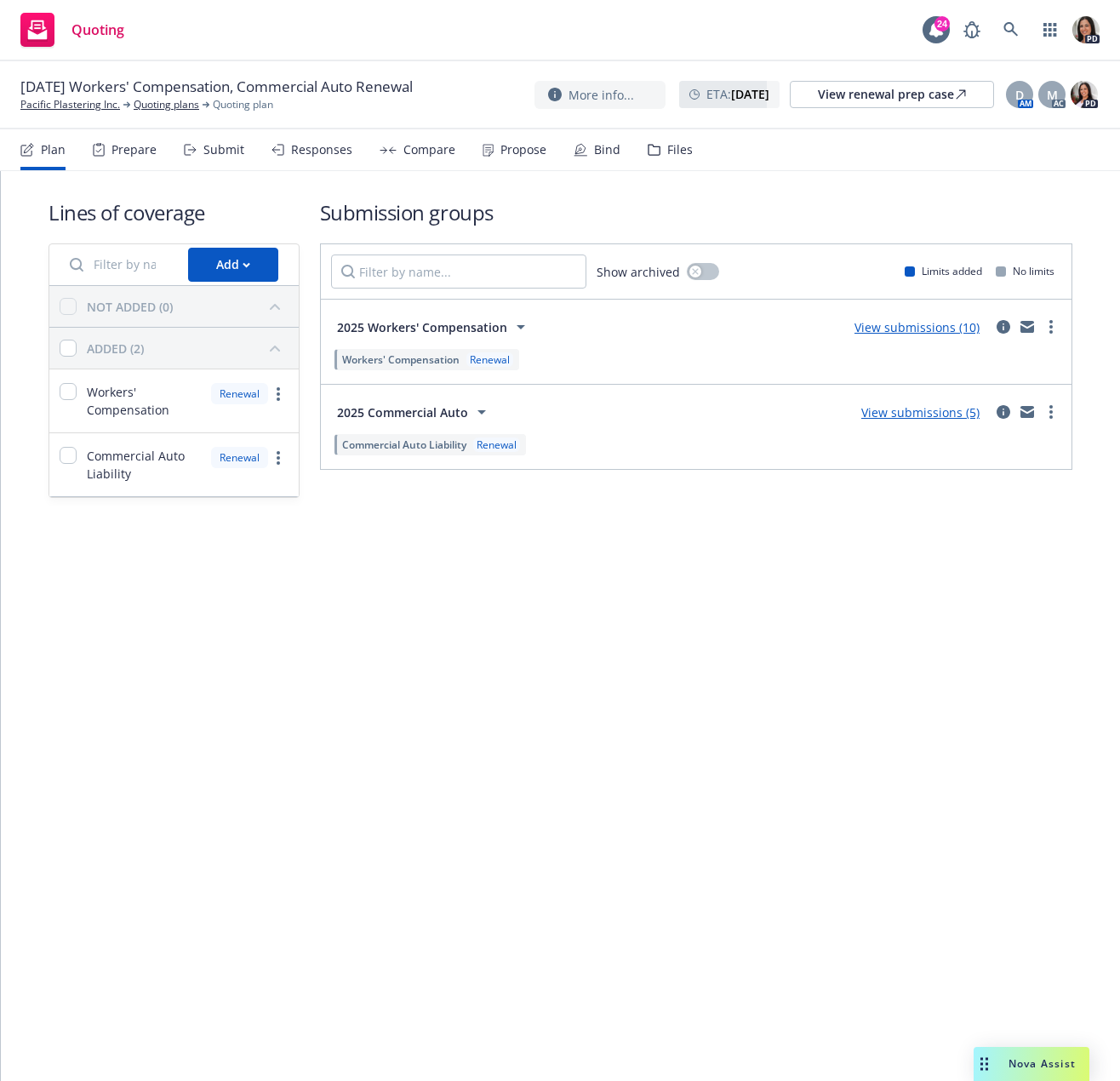
click at [234, 157] on div "Submit" at bounding box center [214, 149] width 60 height 41
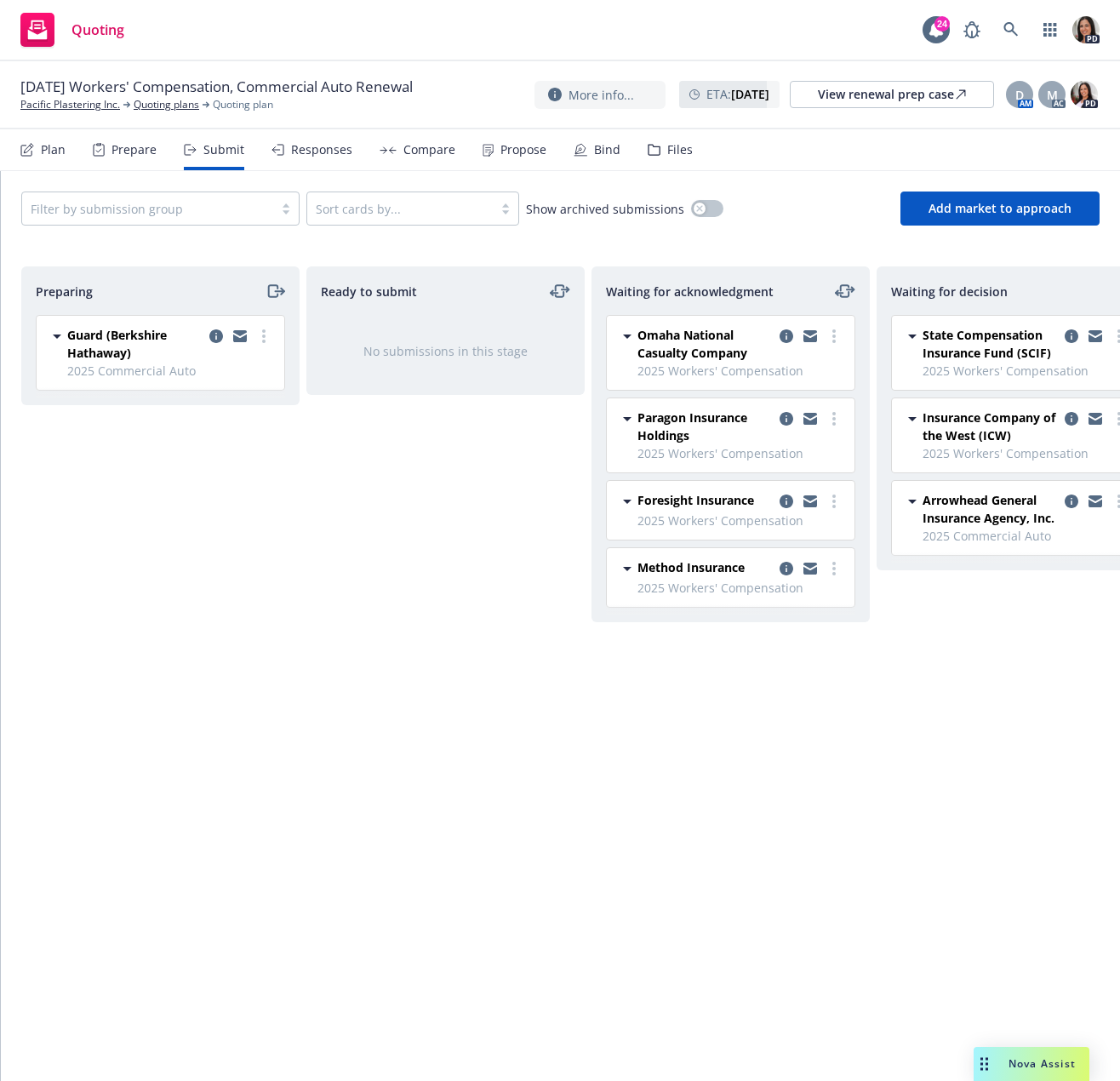
click at [324, 143] on div "Responses" at bounding box center [322, 149] width 61 height 14
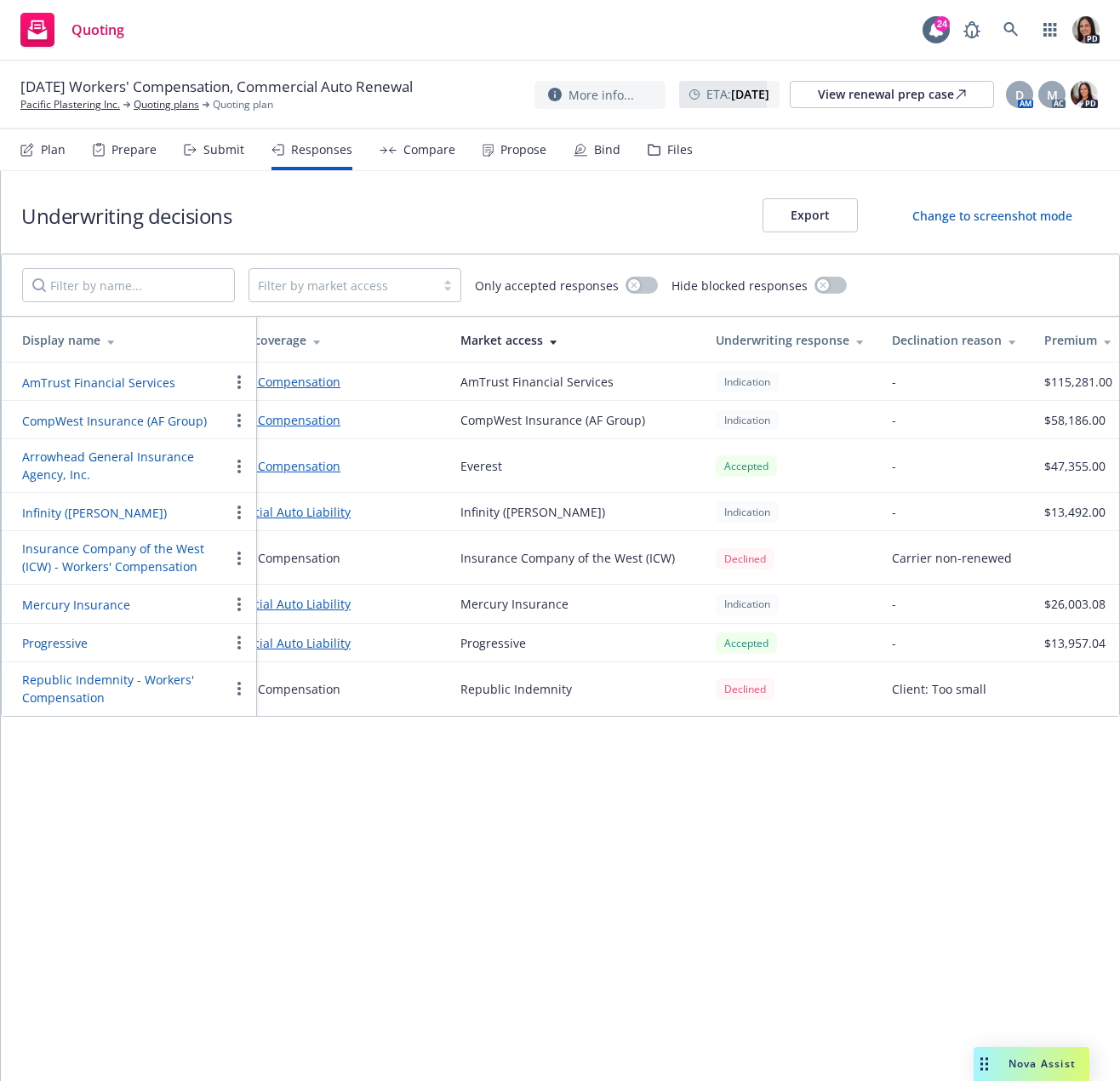
scroll to position [0, 299]
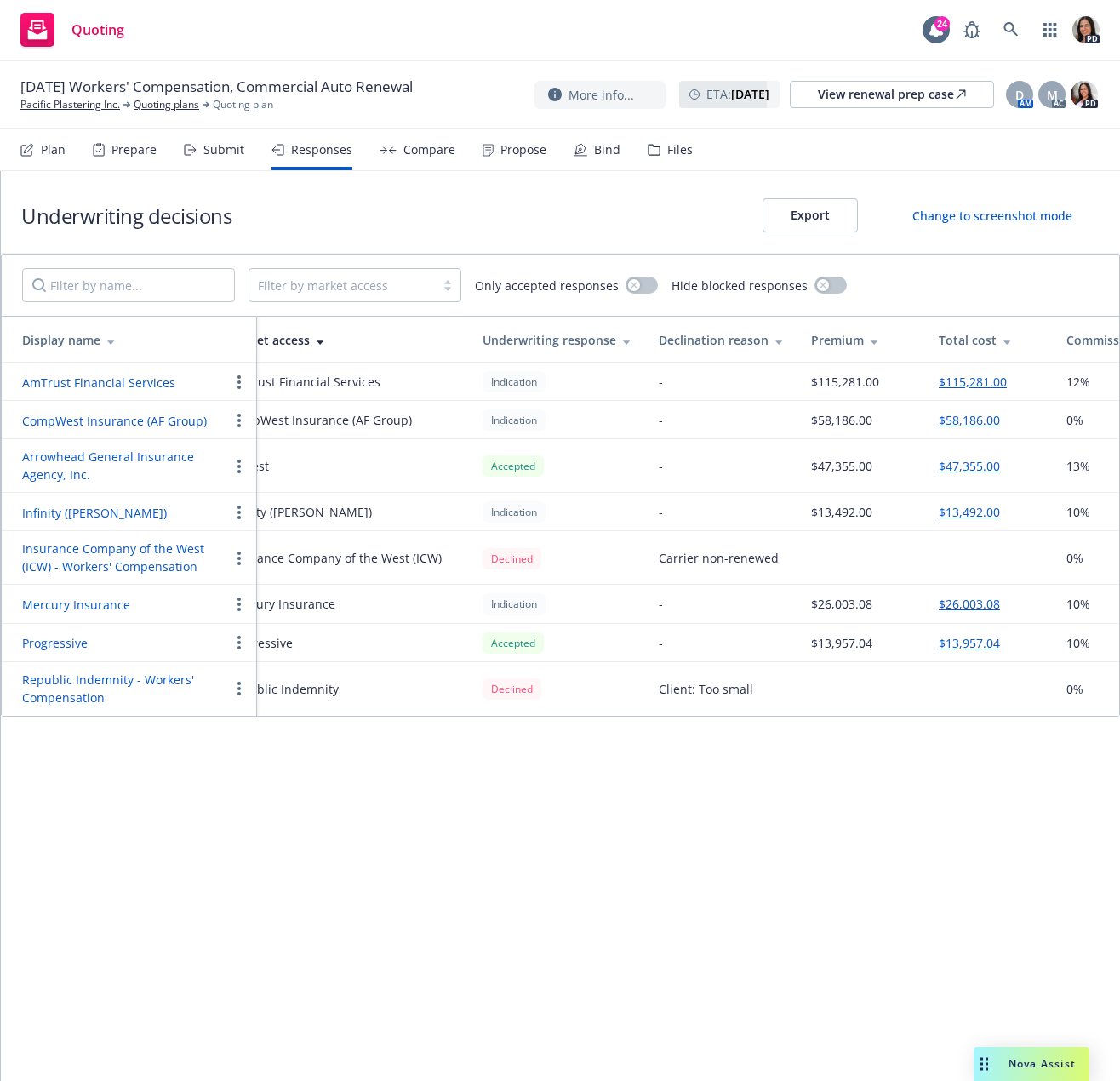
click at [223, 147] on div "Submit" at bounding box center [223, 149] width 41 height 14
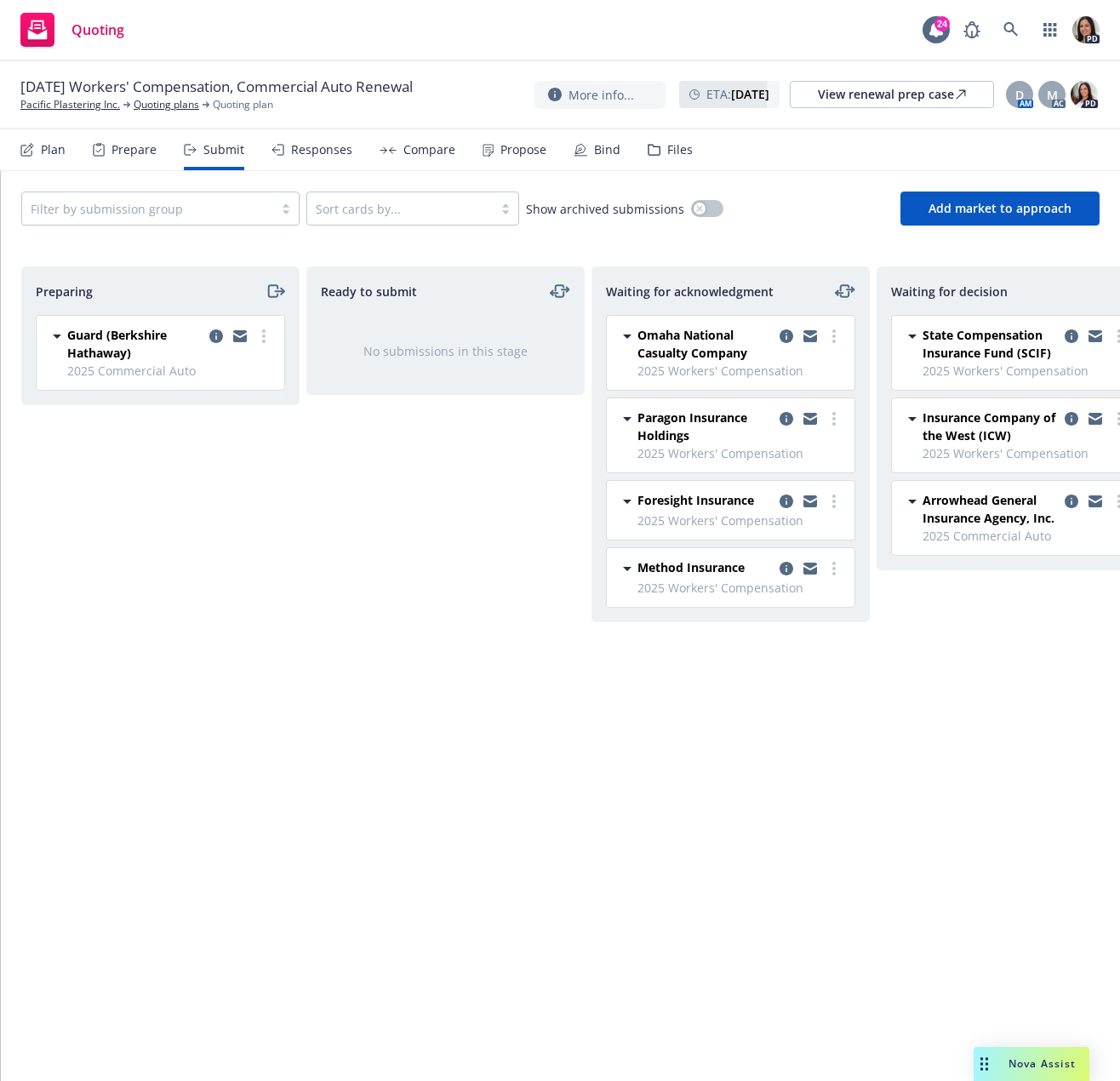
click at [285, 153] on div "Responses" at bounding box center [312, 149] width 81 height 41
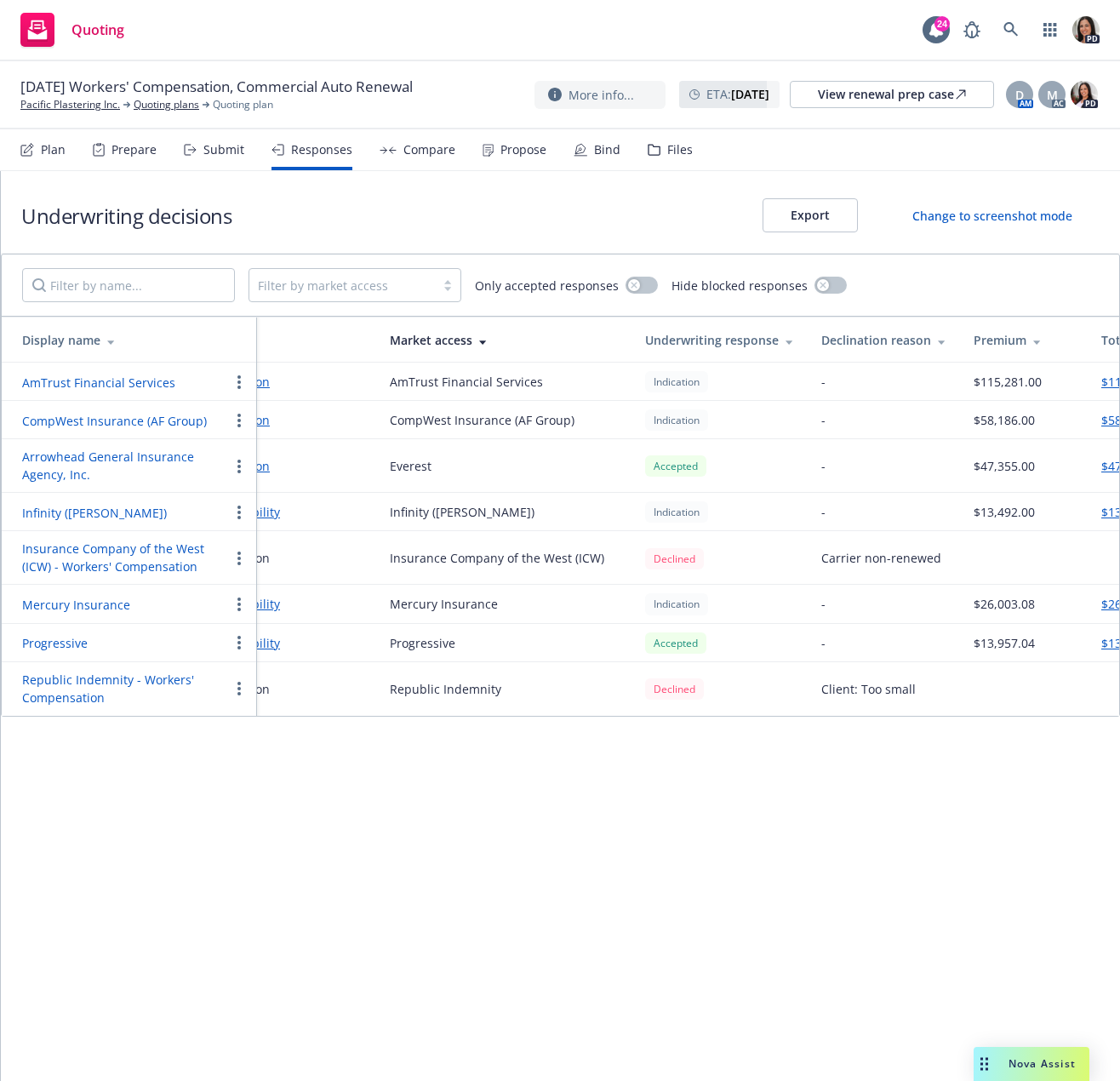
scroll to position [0, 287]
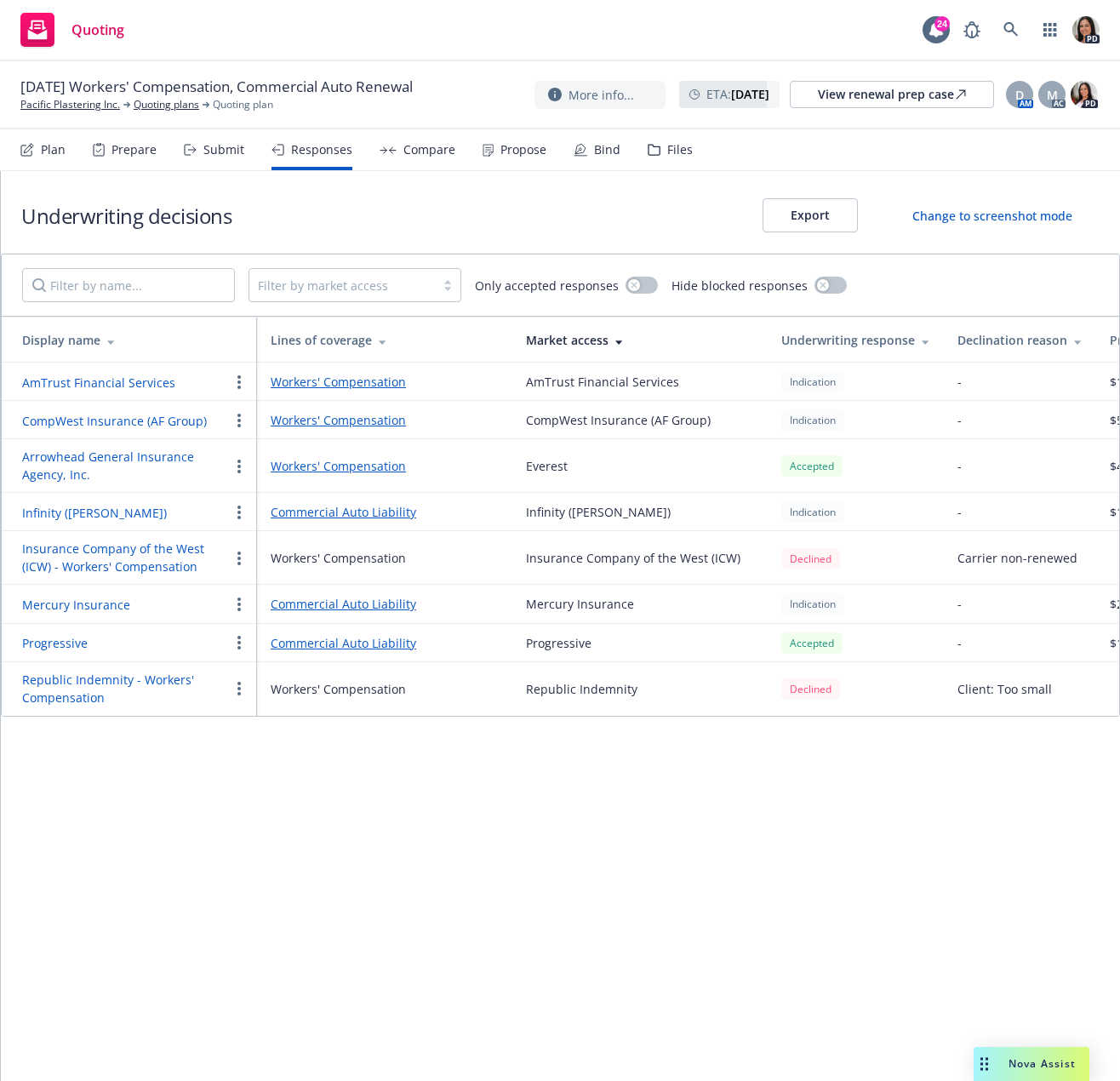
click at [112, 45] on div "Quoting" at bounding box center [72, 30] width 104 height 34
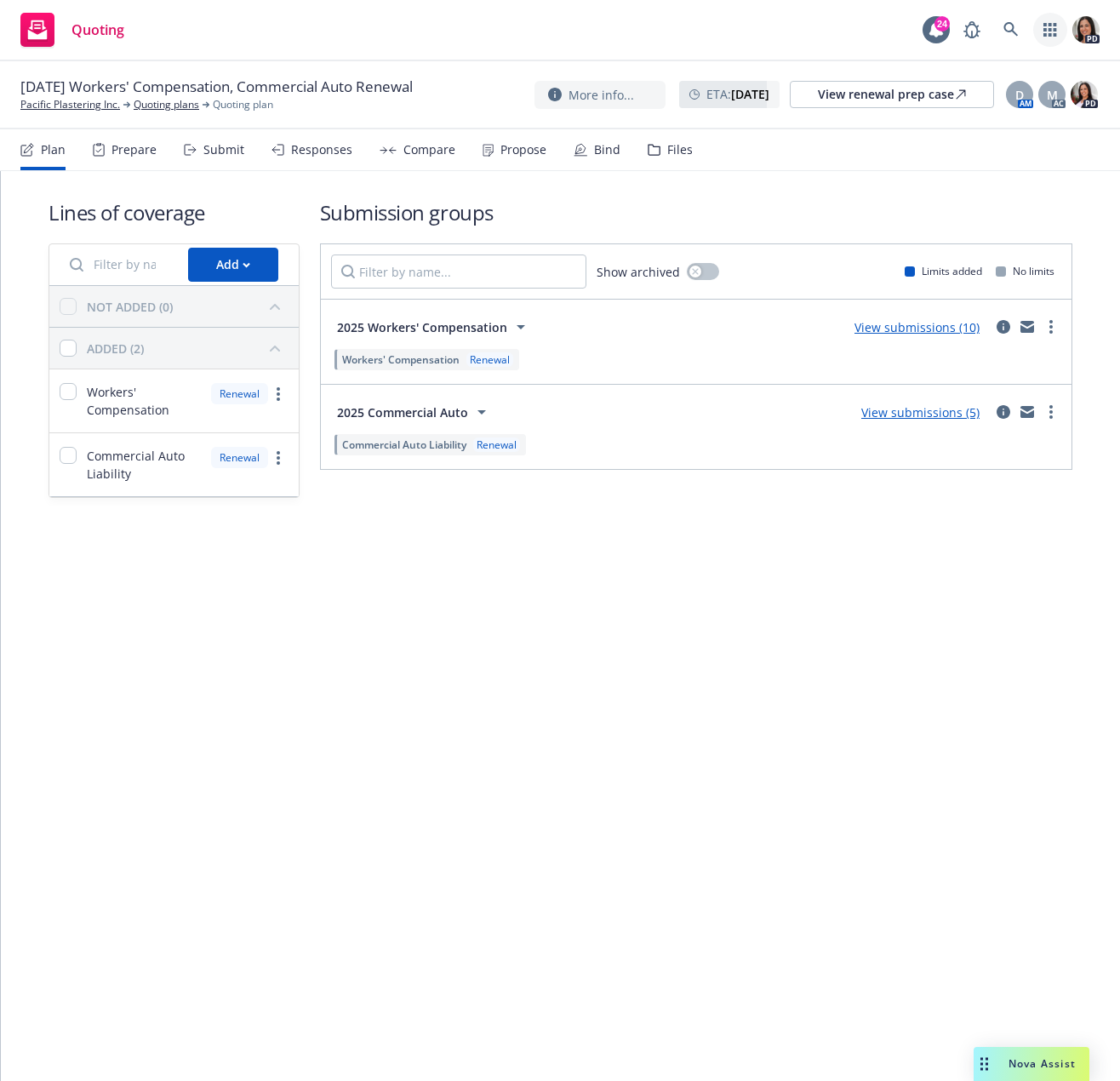
click at [1055, 24] on icon "button" at bounding box center [1050, 30] width 13 height 14
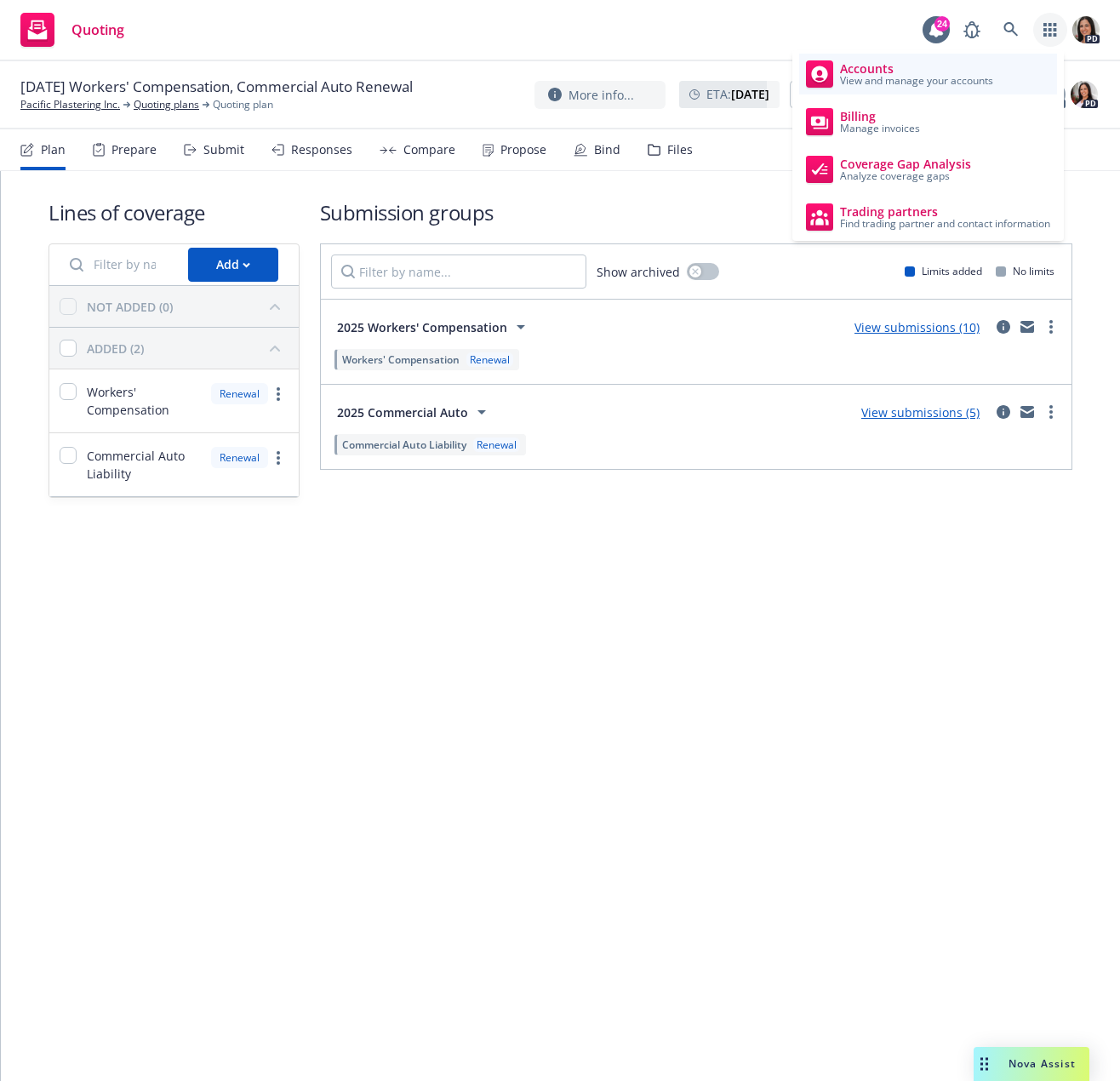
click at [907, 82] on span "View and manage your accounts" at bounding box center [917, 81] width 153 height 10
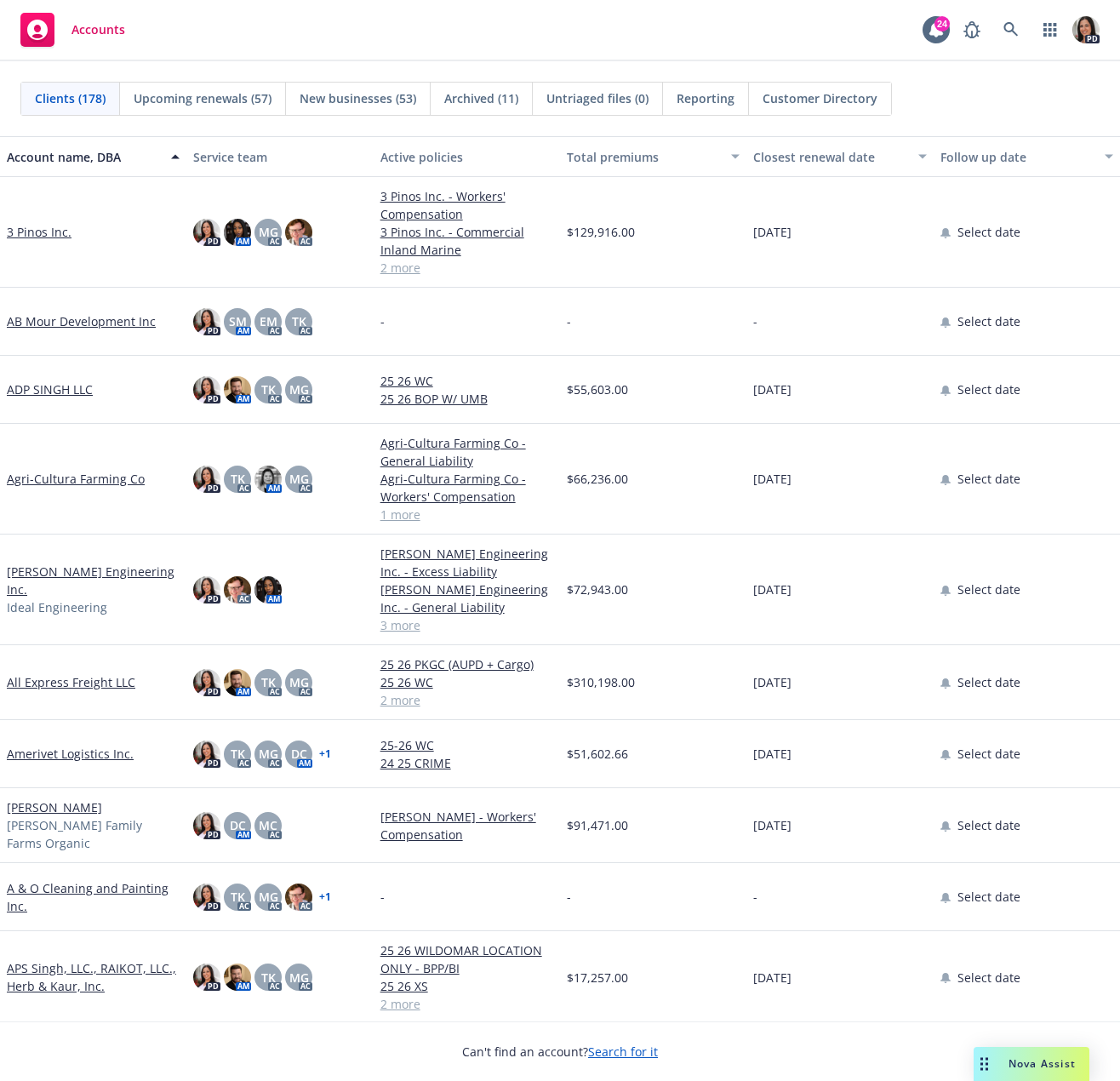
click at [991, 28] on div "PD" at bounding box center [1028, 30] width 145 height 34
click at [1002, 32] on link at bounding box center [1011, 30] width 34 height 34
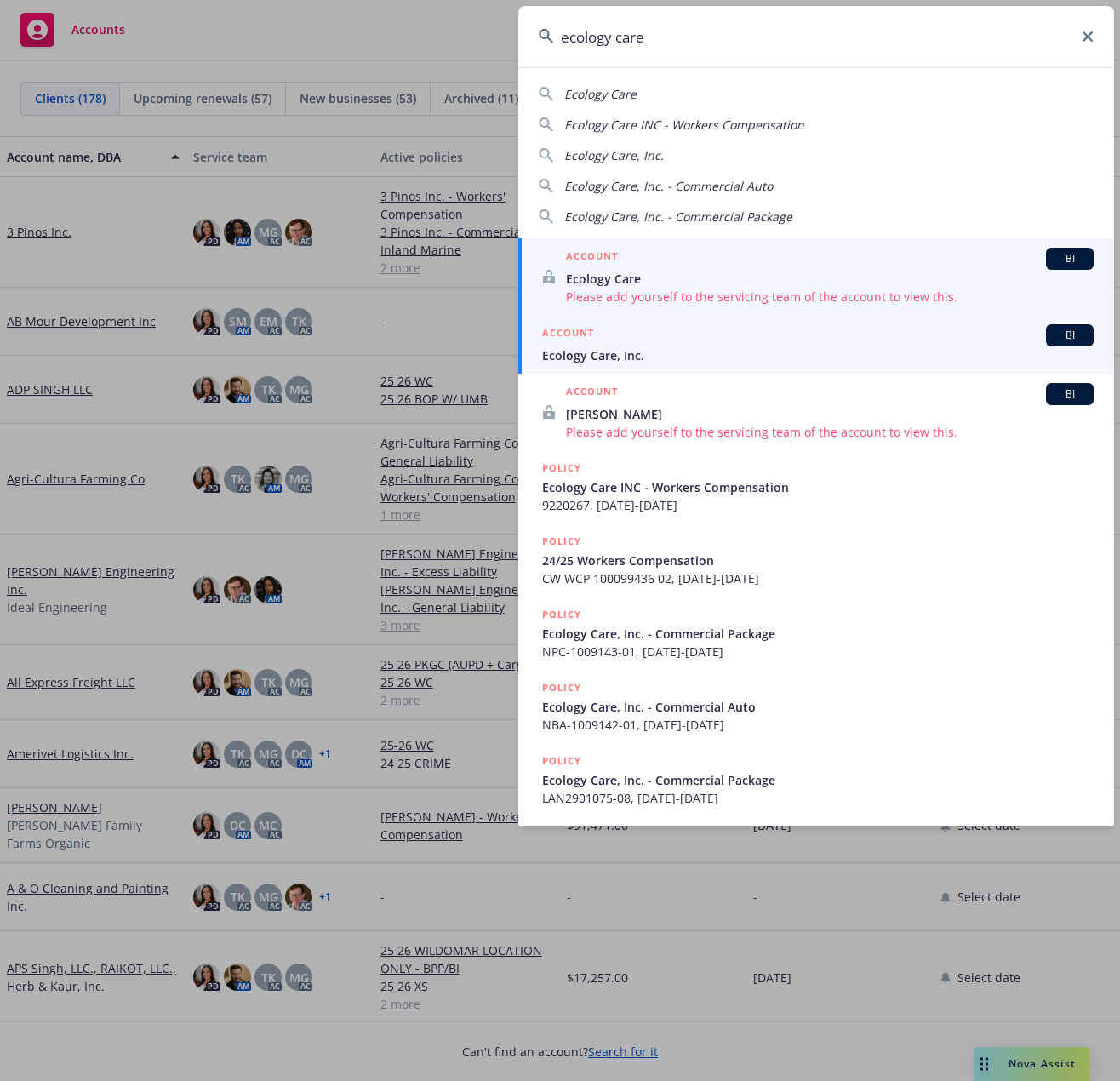
type input "ecology care"
click at [683, 344] on div "ACCOUNT BI" at bounding box center [818, 336] width 552 height 22
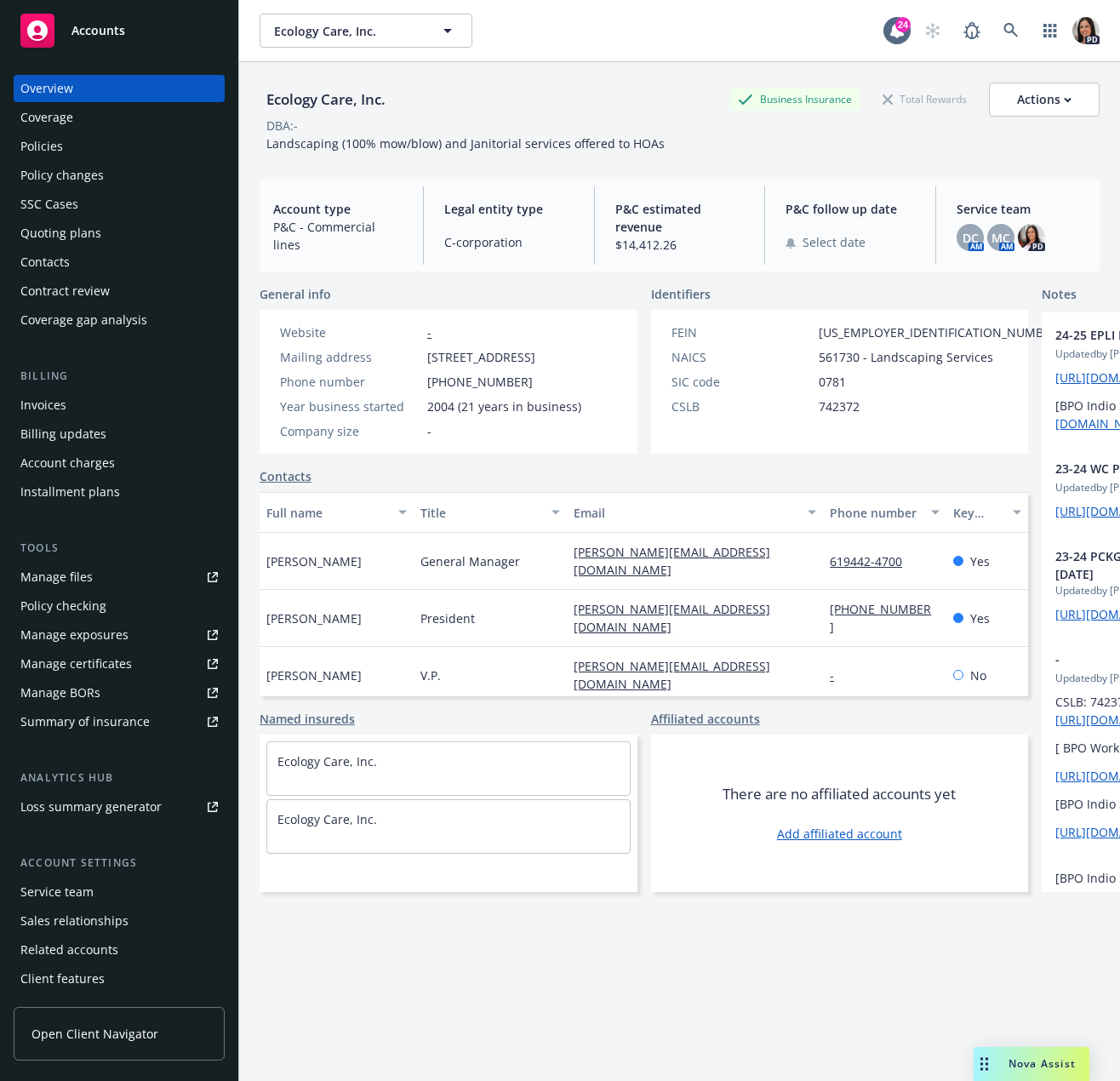
click at [147, 229] on div "Quoting plans" at bounding box center [119, 234] width 197 height 28
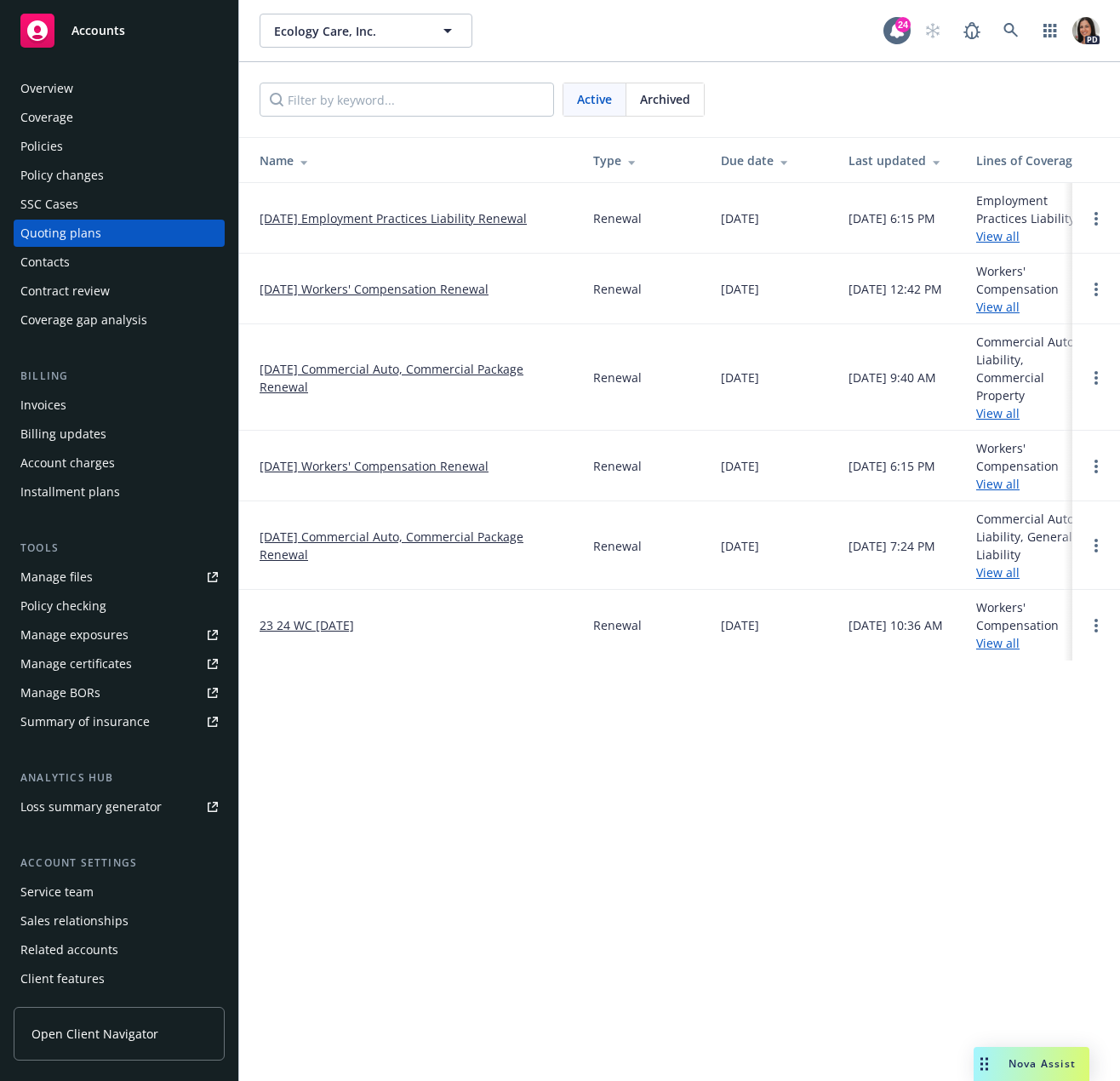
click at [416, 294] on link "10/27/25 Workers' Compensation Renewal" at bounding box center [373, 289] width 229 height 18
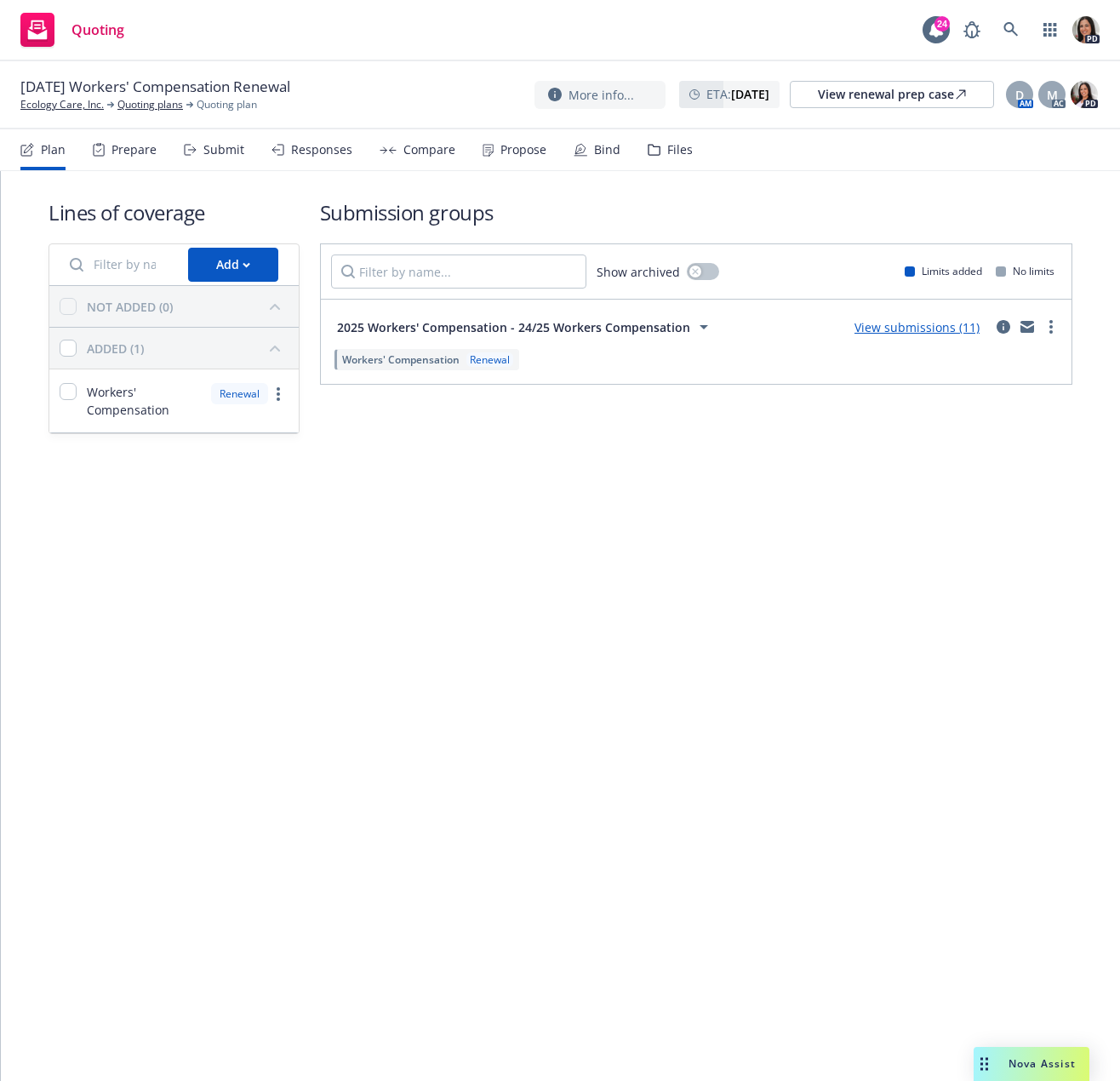
click at [271, 152] on icon at bounding box center [277, 149] width 13 height 12
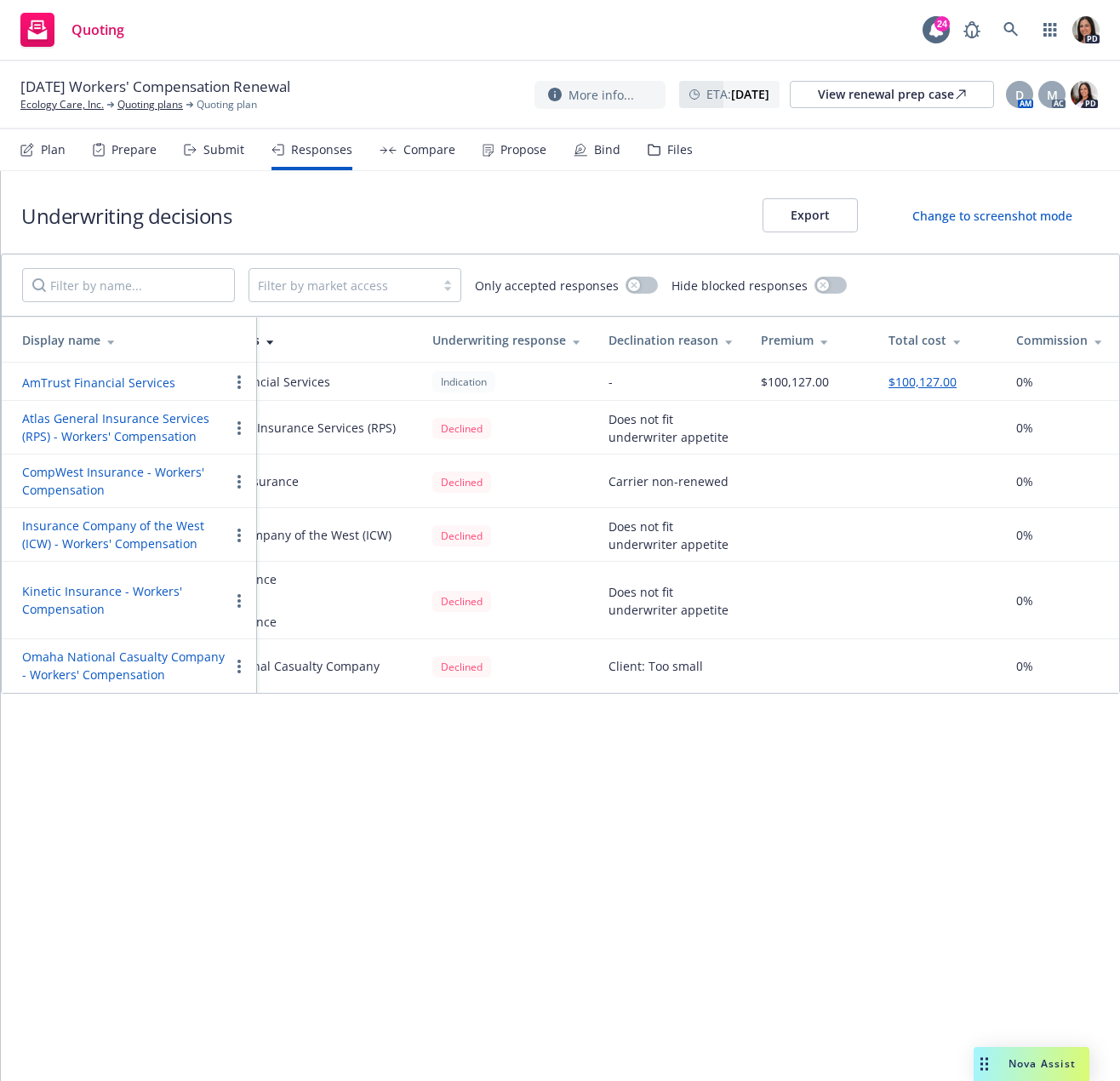
scroll to position [0, 348]
click at [218, 160] on div "Submit" at bounding box center [214, 149] width 60 height 41
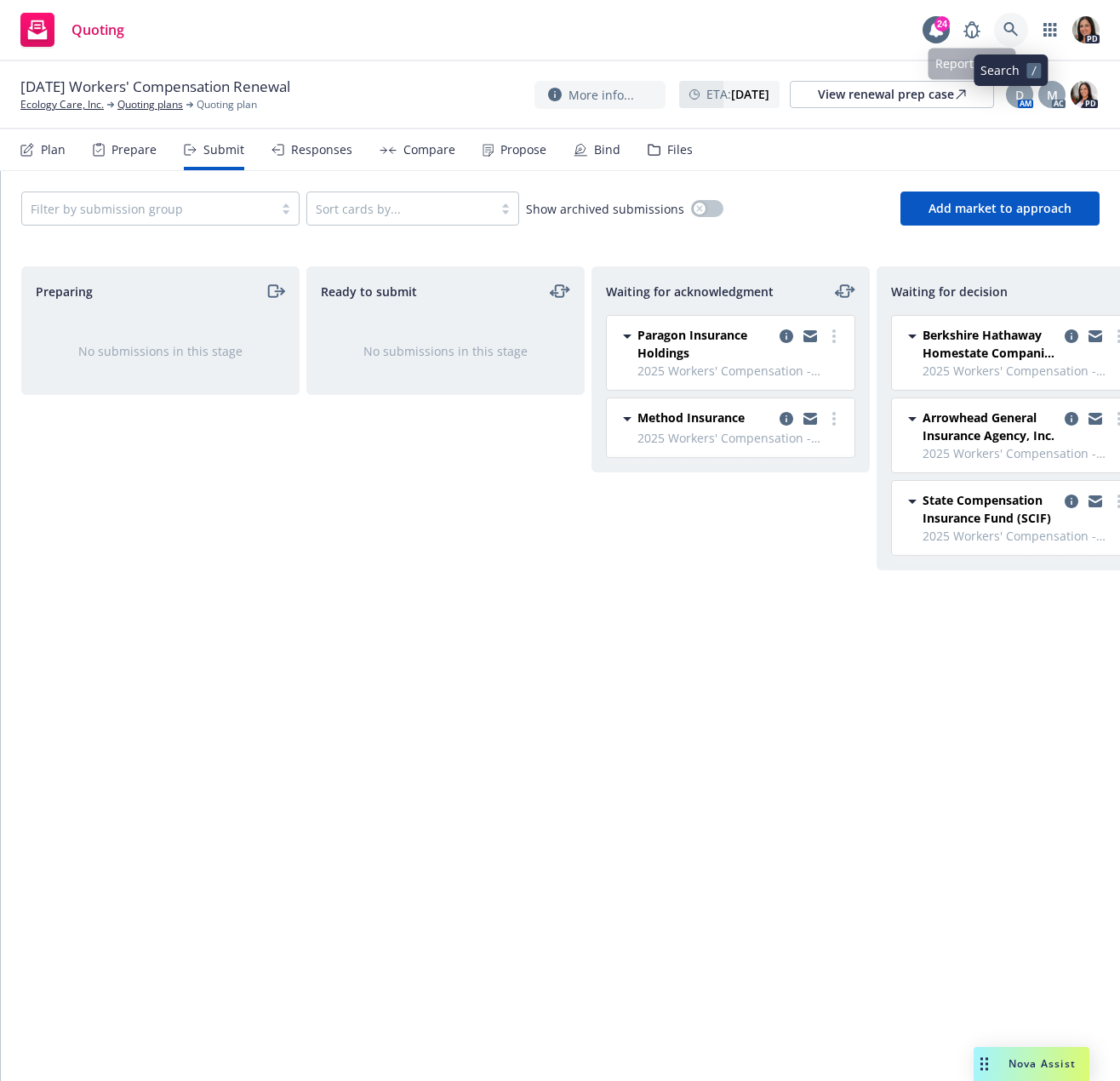
click at [1007, 36] on icon at bounding box center [1011, 29] width 15 height 15
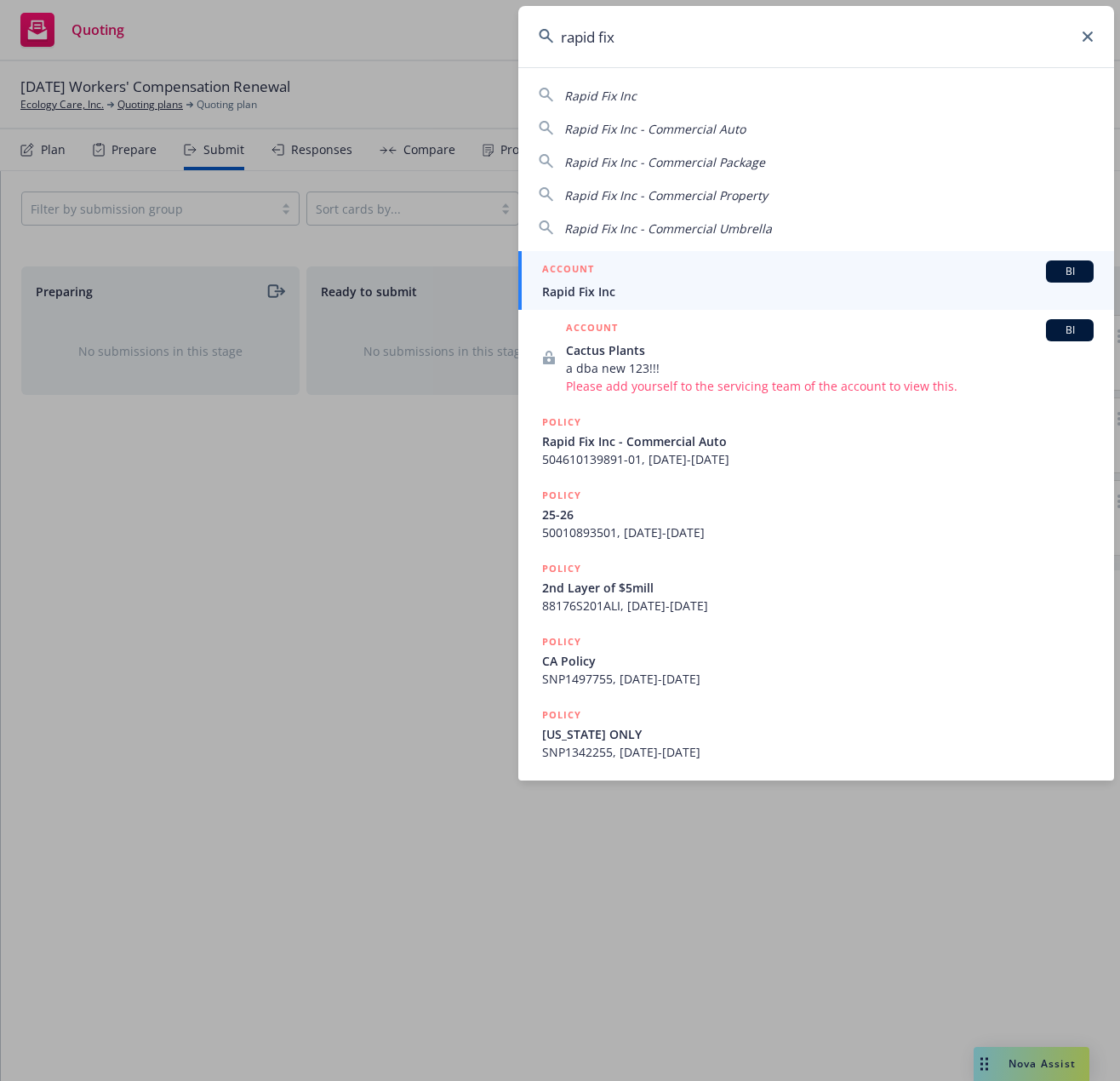
type input "rapid fix"
click at [758, 276] on div "ACCOUNT BI" at bounding box center [818, 271] width 552 height 22
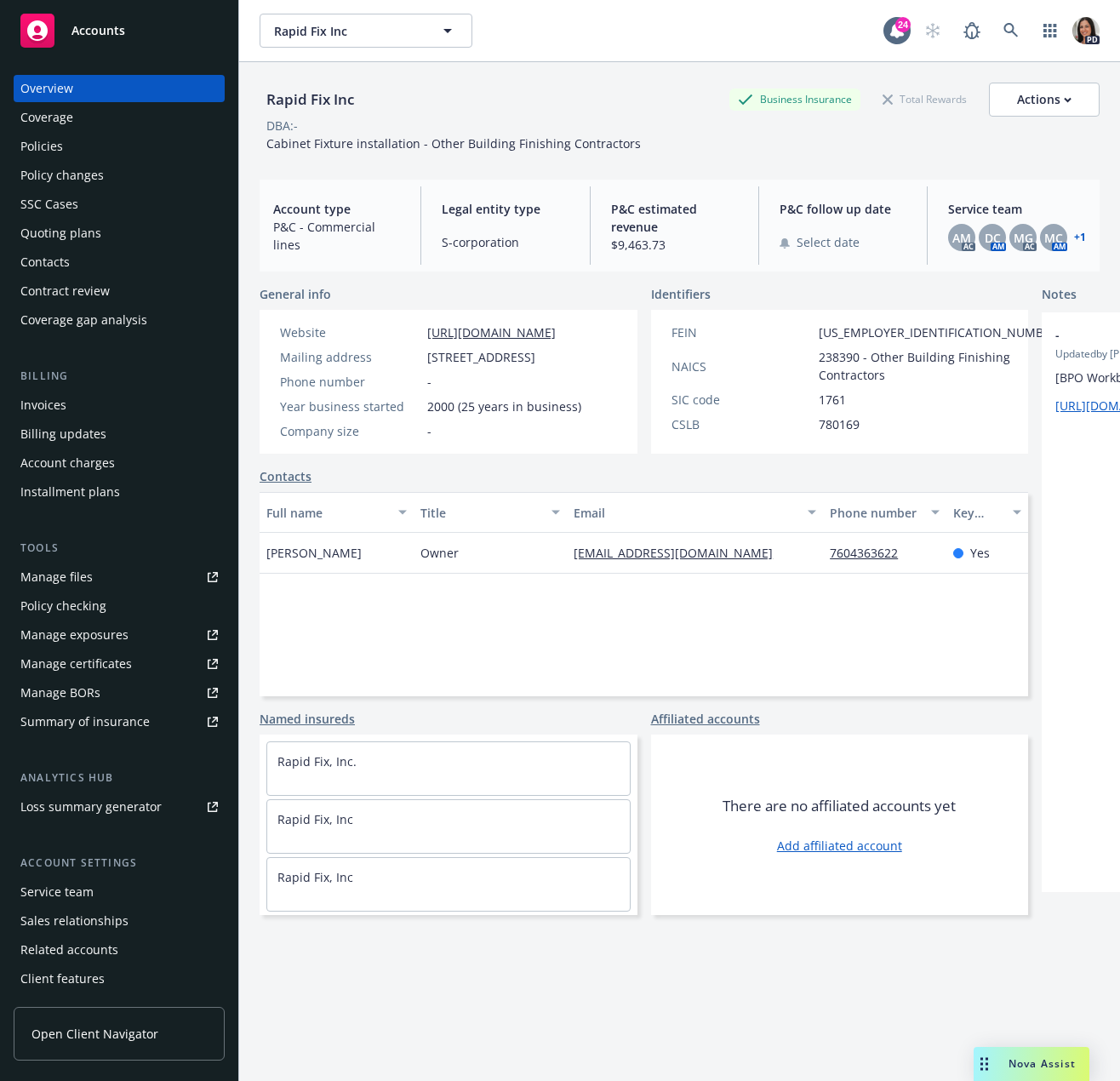
click at [39, 149] on div "Policies" at bounding box center [42, 147] width 43 height 28
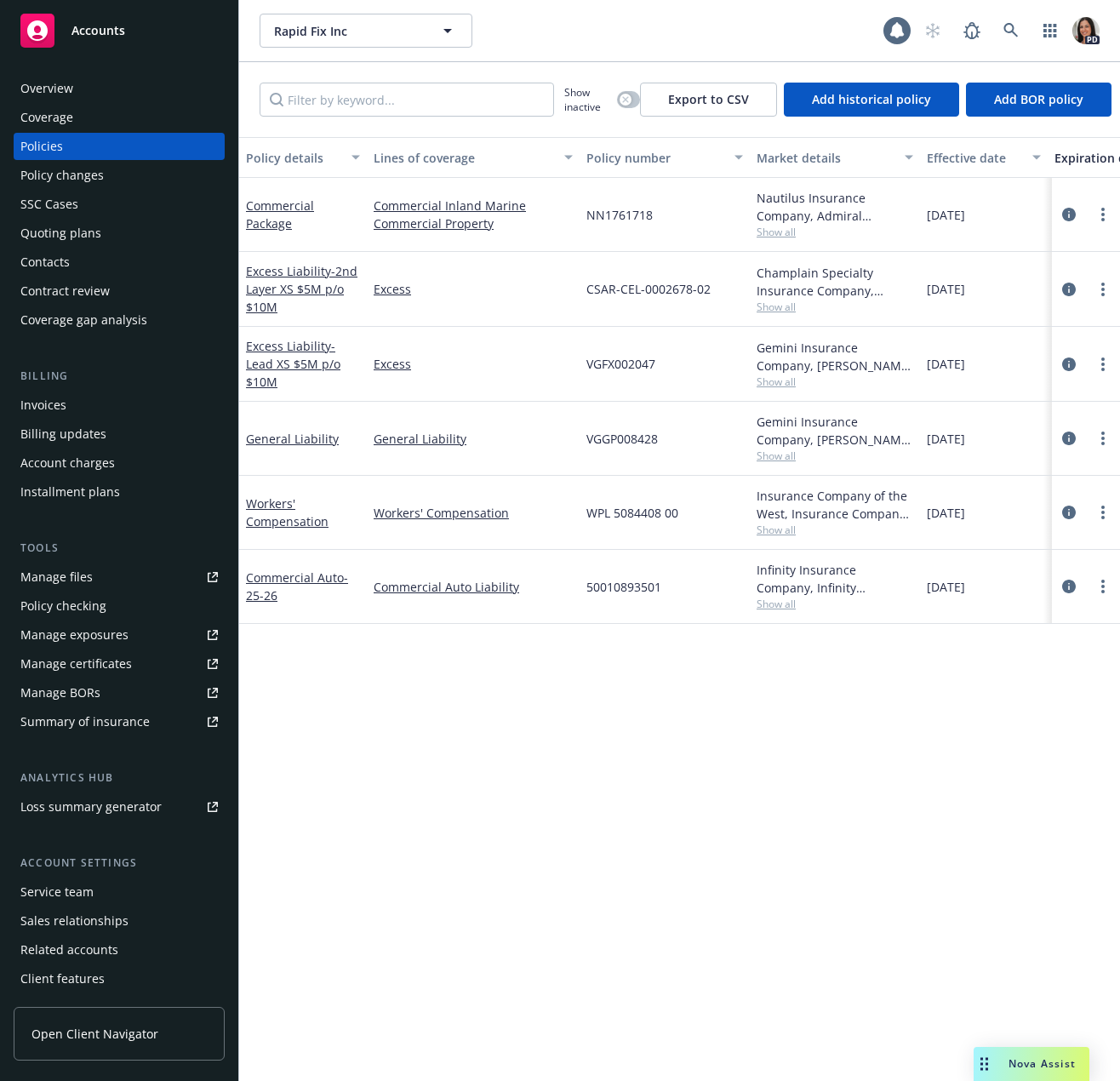
click at [84, 228] on div "Quoting plans" at bounding box center [61, 234] width 81 height 28
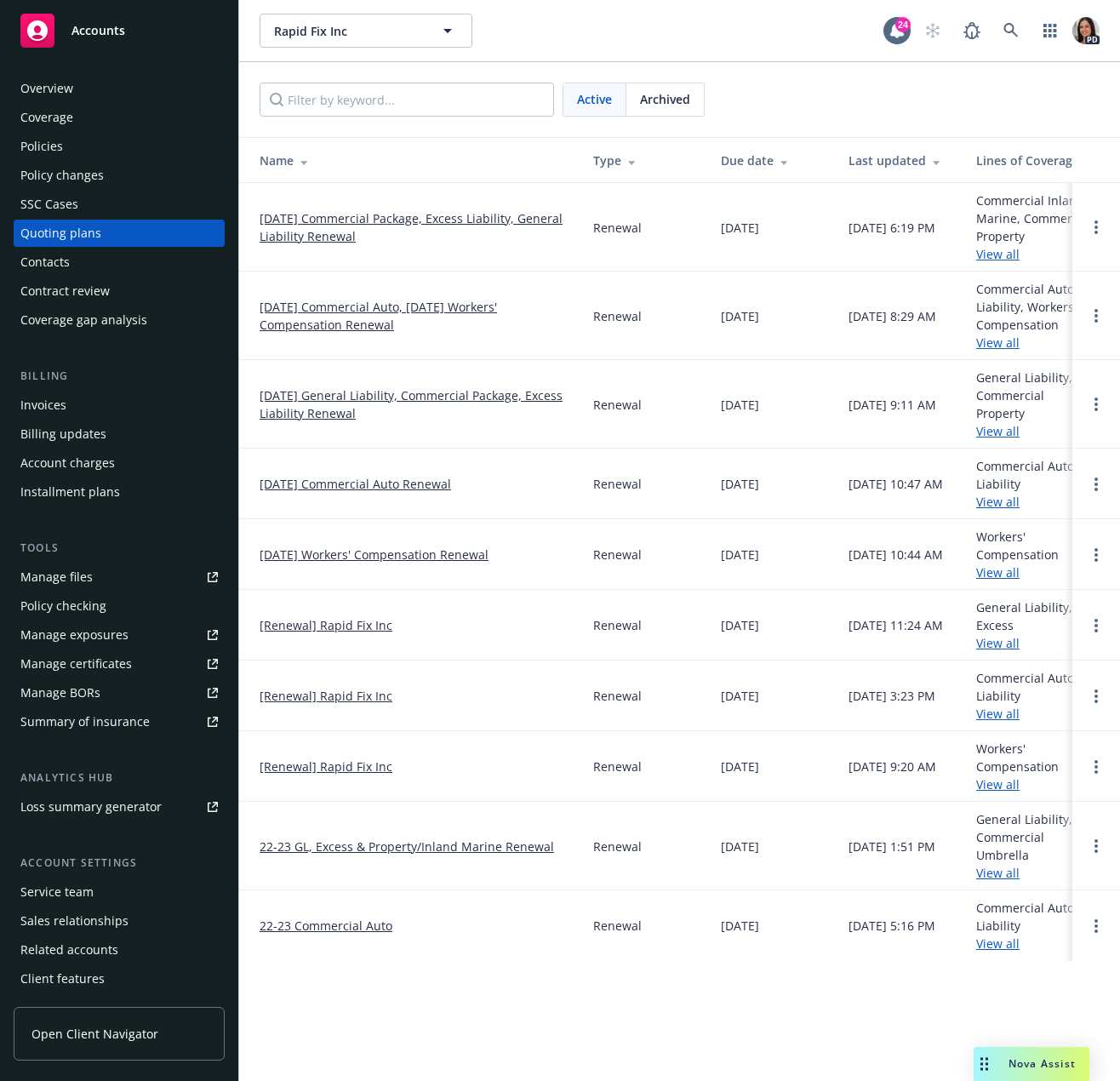
click at [312, 232] on link "[DATE] Commercial Package, Excess Liability, General Liability Renewal" at bounding box center [413, 227] width 307 height 36
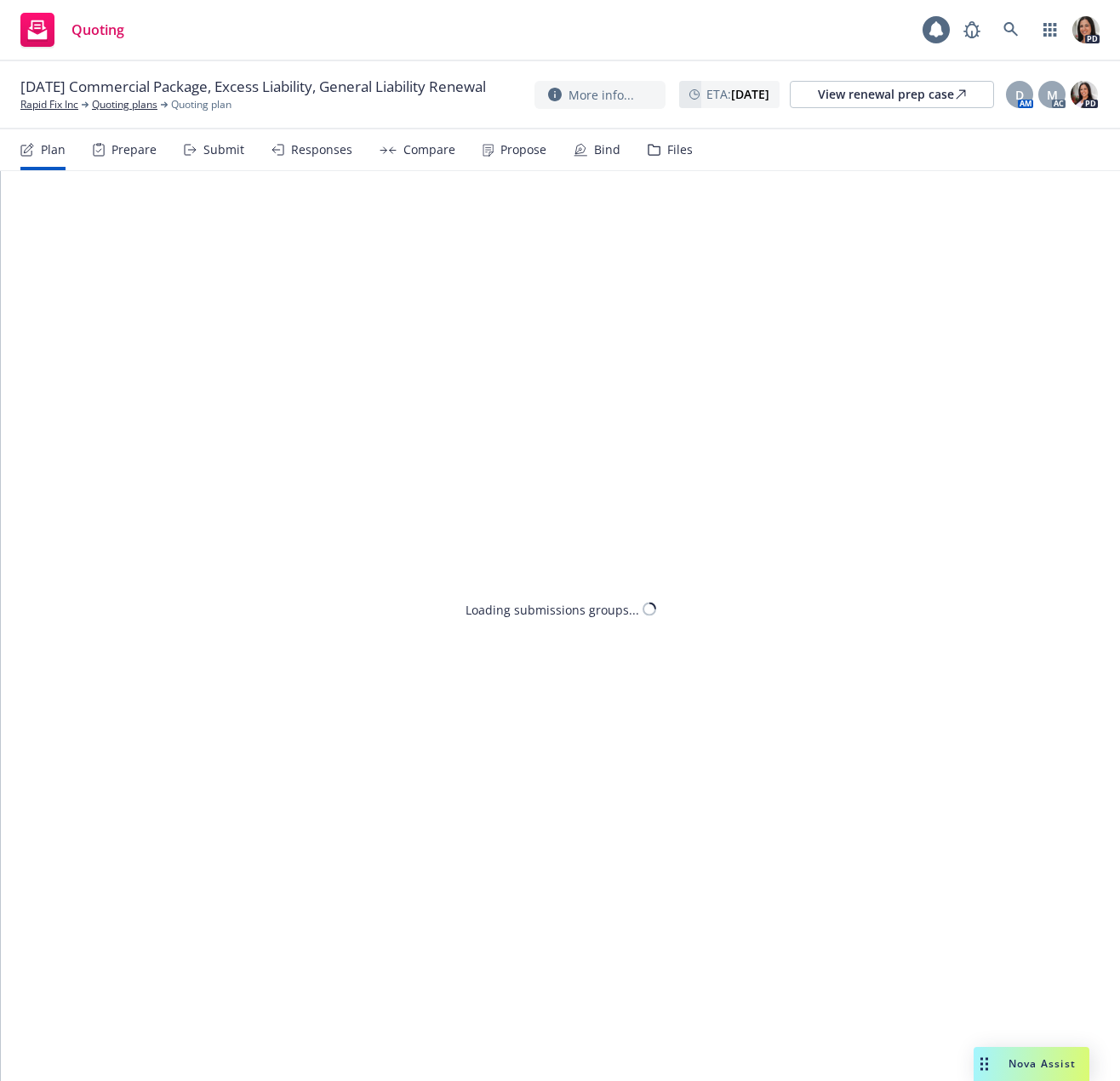
click at [241, 151] on div "Plan Prepare Submit Responses Compare Propose Bind Files" at bounding box center [356, 149] width 672 height 41
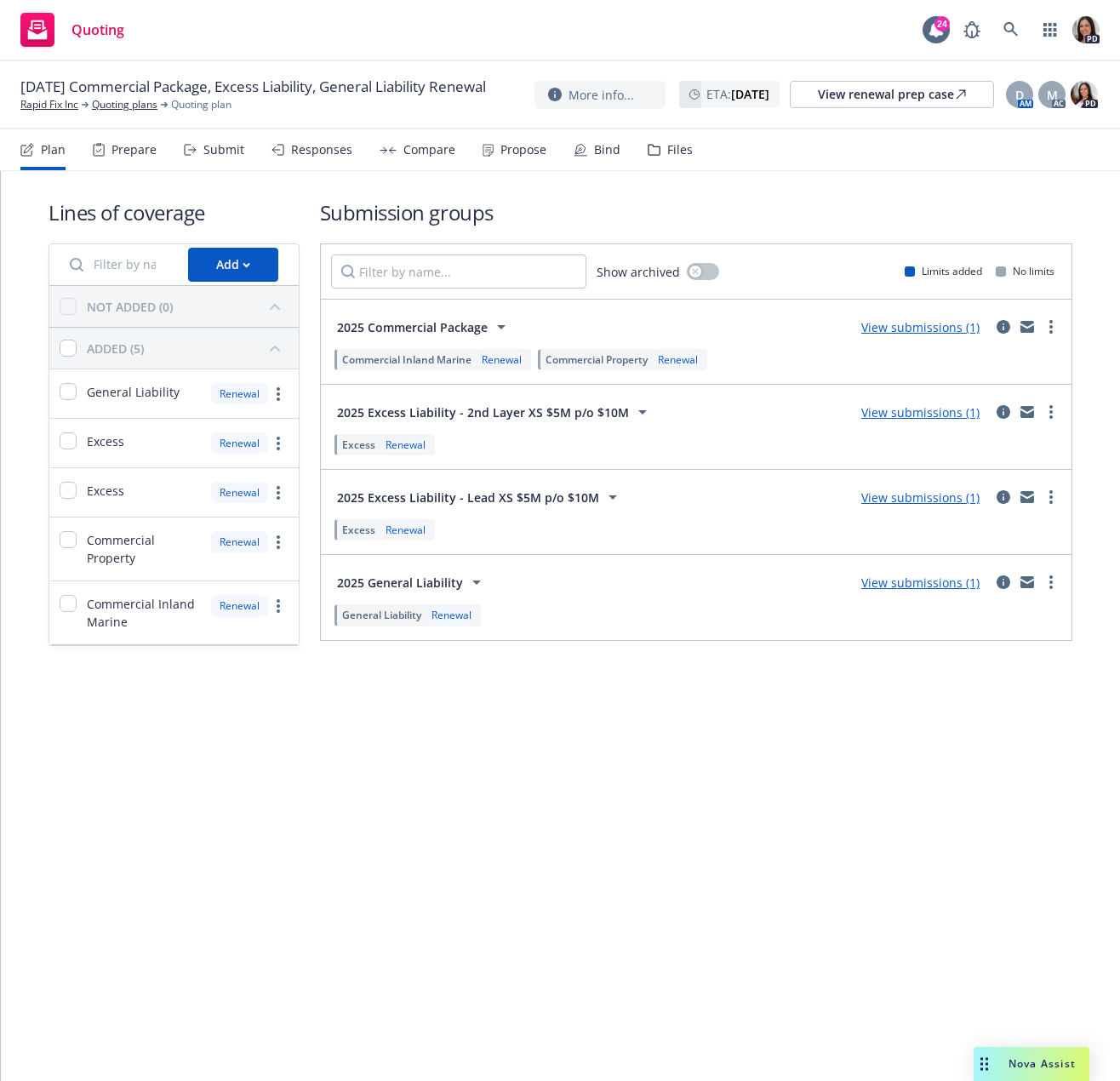
click at [217, 146] on div "Submit" at bounding box center [223, 149] width 41 height 14
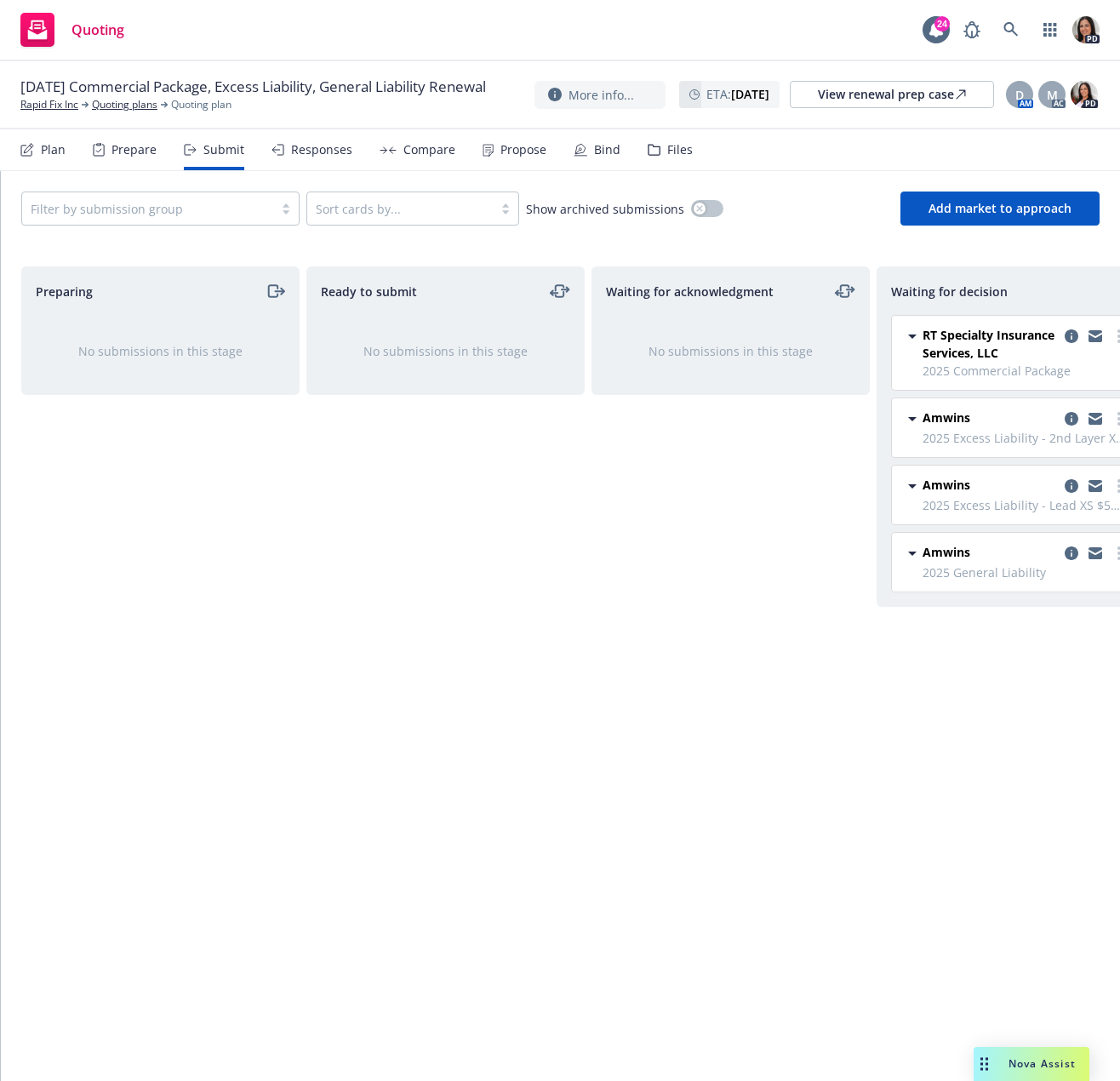
click at [318, 170] on nav "Plan Prepare Submit Responses Compare Propose Bind Files" at bounding box center [560, 150] width 1120 height 42
click at [318, 153] on div "Responses" at bounding box center [322, 149] width 61 height 14
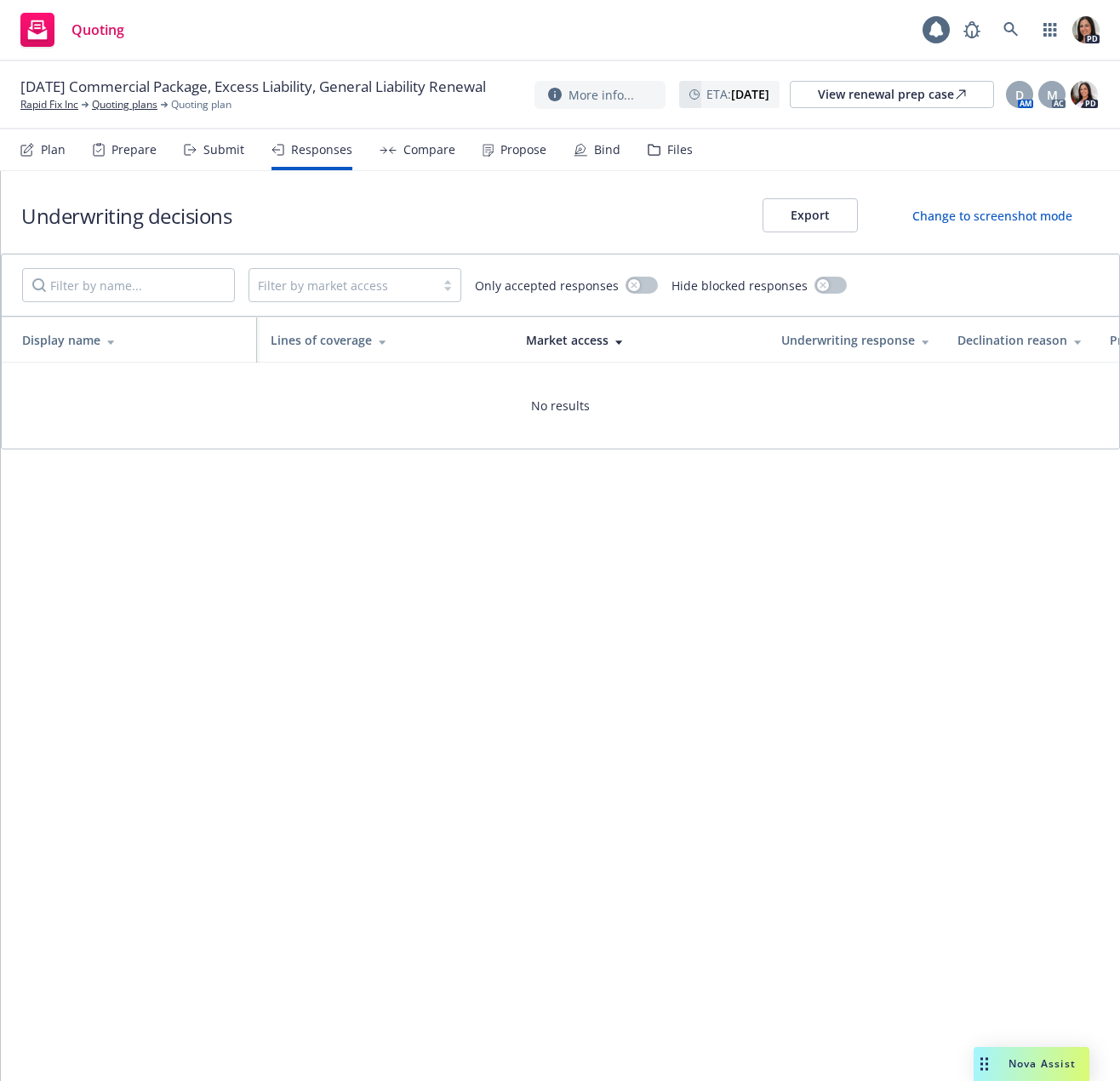
click at [230, 148] on div "Submit" at bounding box center [223, 149] width 41 height 14
